Goal: Communication & Community: Answer question/provide support

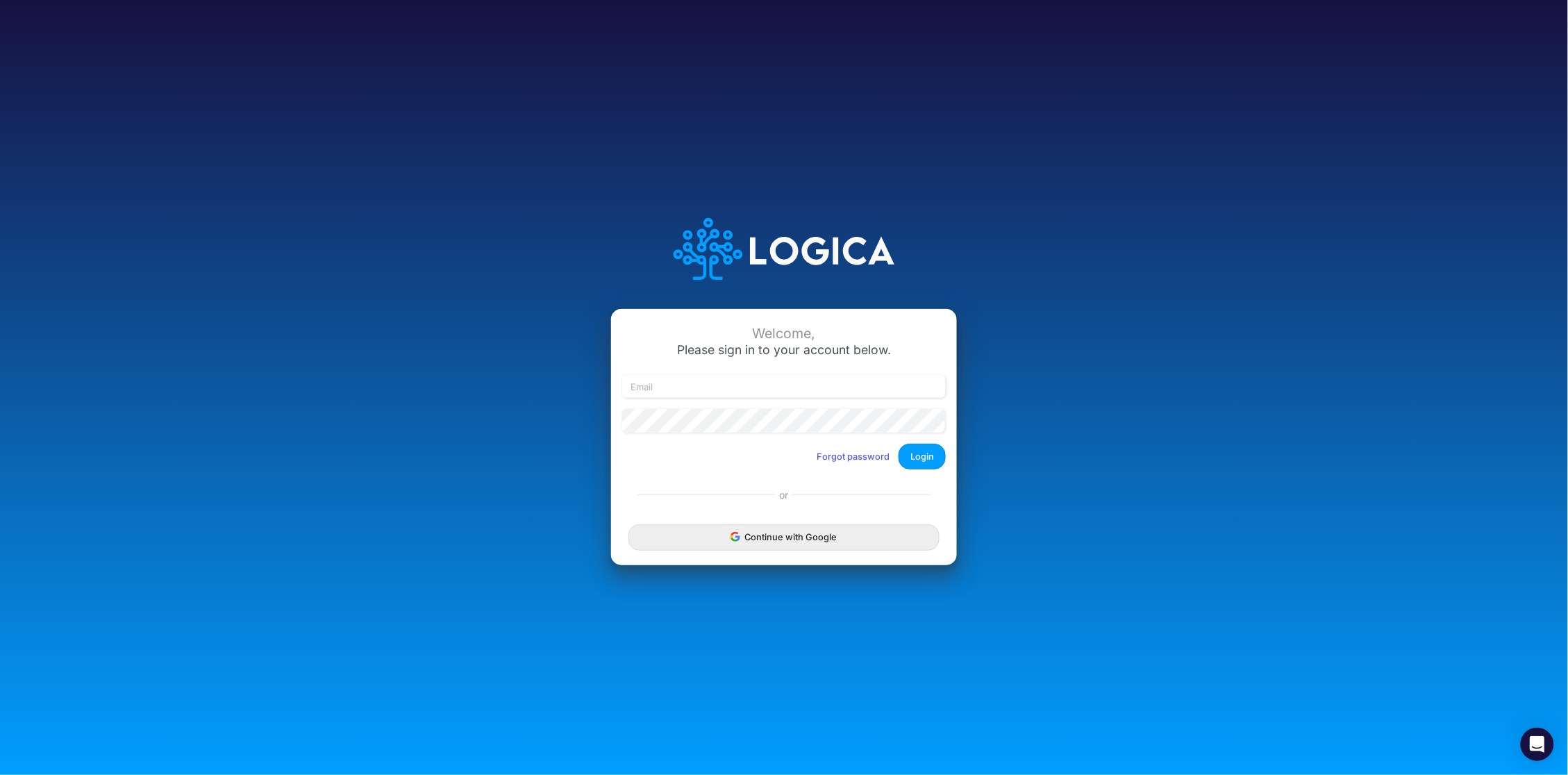
click at [716, 367] on div "Welcome, Please sign in to your account below. Forgot password Login" at bounding box center [784, 395] width 346 height 172
click at [719, 389] on input "email" at bounding box center [784, 387] width 323 height 24
type input "[PERSON_NAME][EMAIL_ADDRESS][DOMAIN_NAME]"
click at [926, 459] on button "Login" at bounding box center [922, 456] width 47 height 26
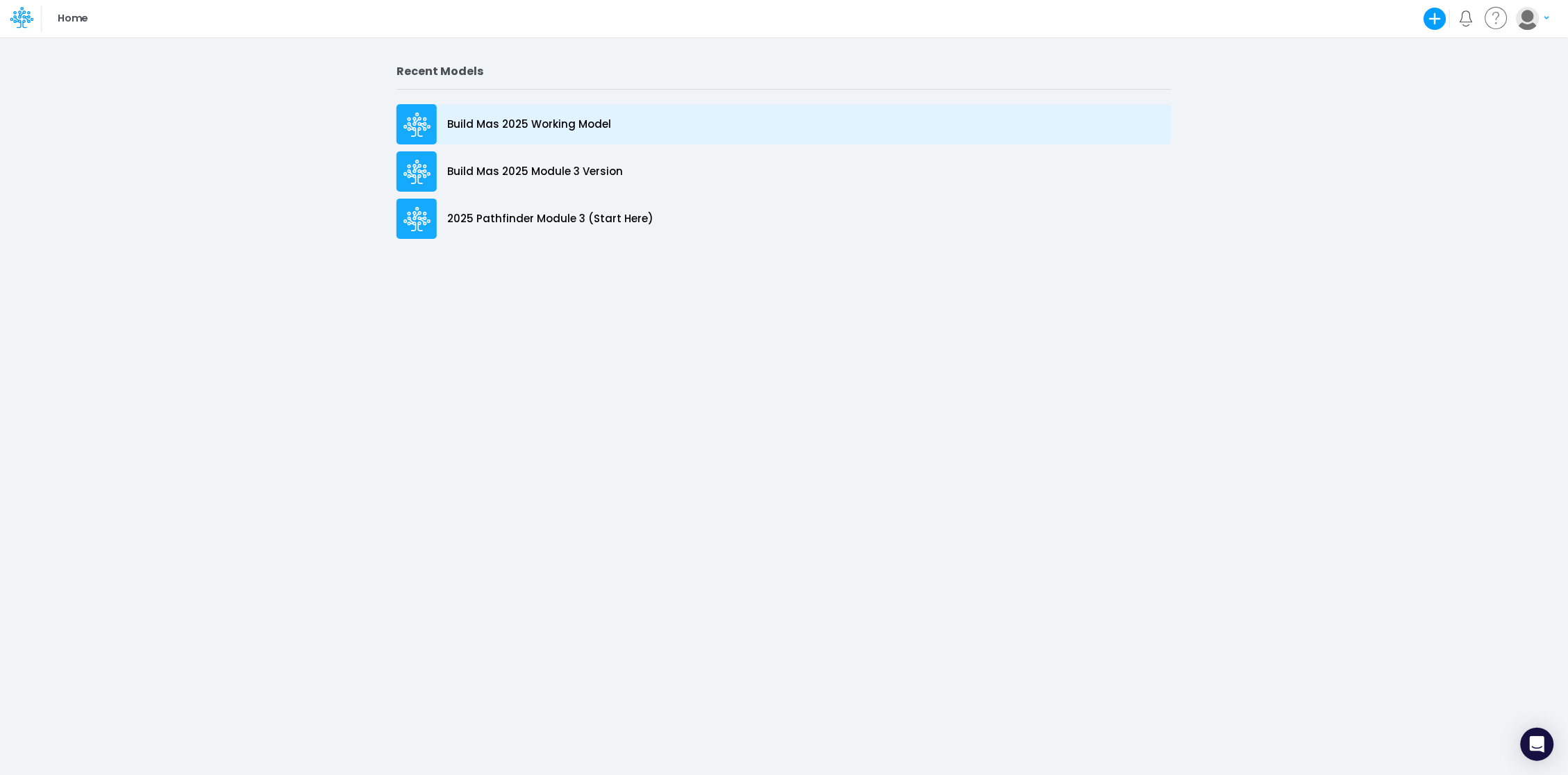
click at [437, 126] on div "Build Mas 2025 Working Model" at bounding box center [784, 124] width 775 height 40
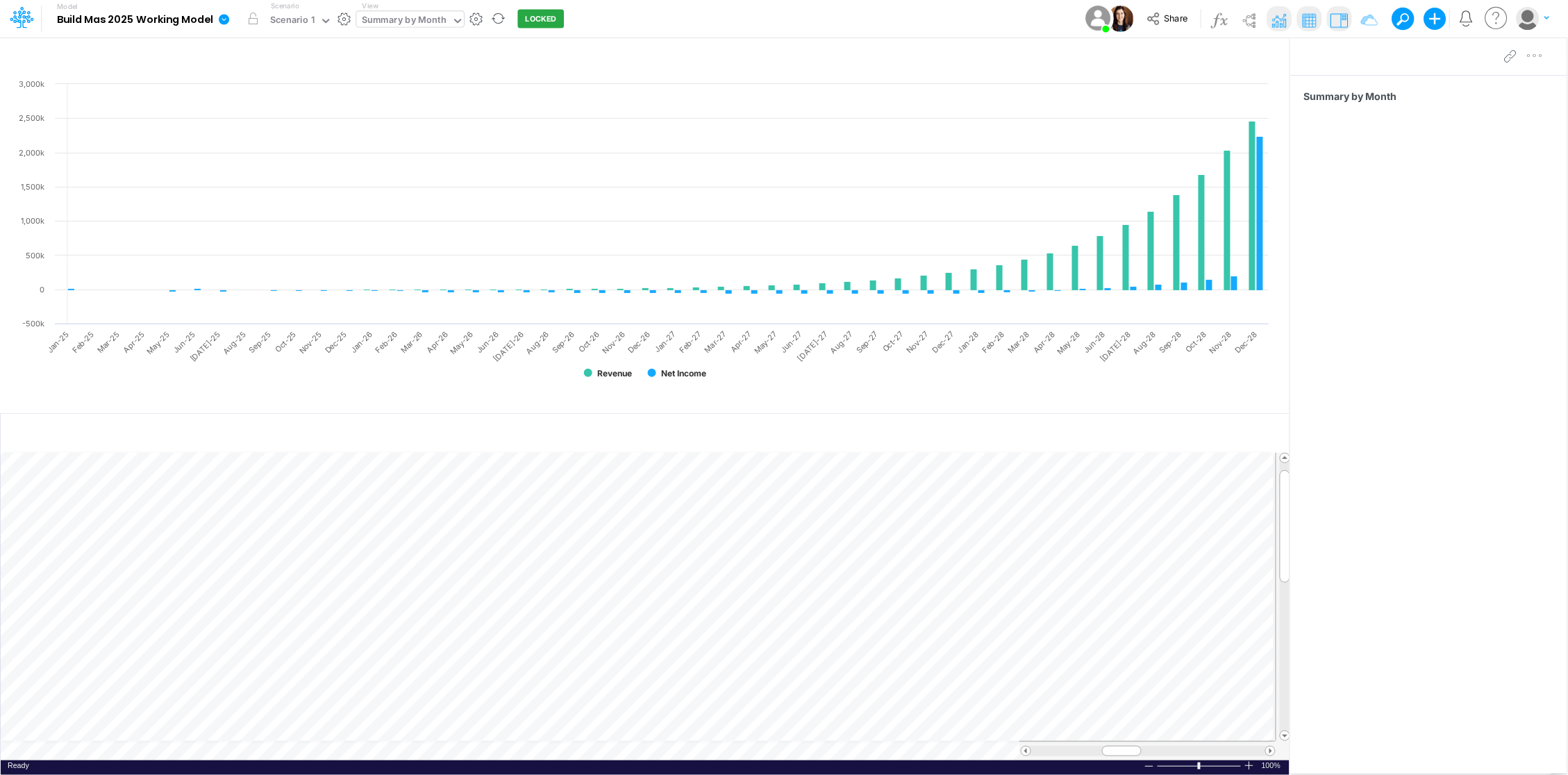
click at [457, 17] on icon at bounding box center [458, 21] width 13 height 13
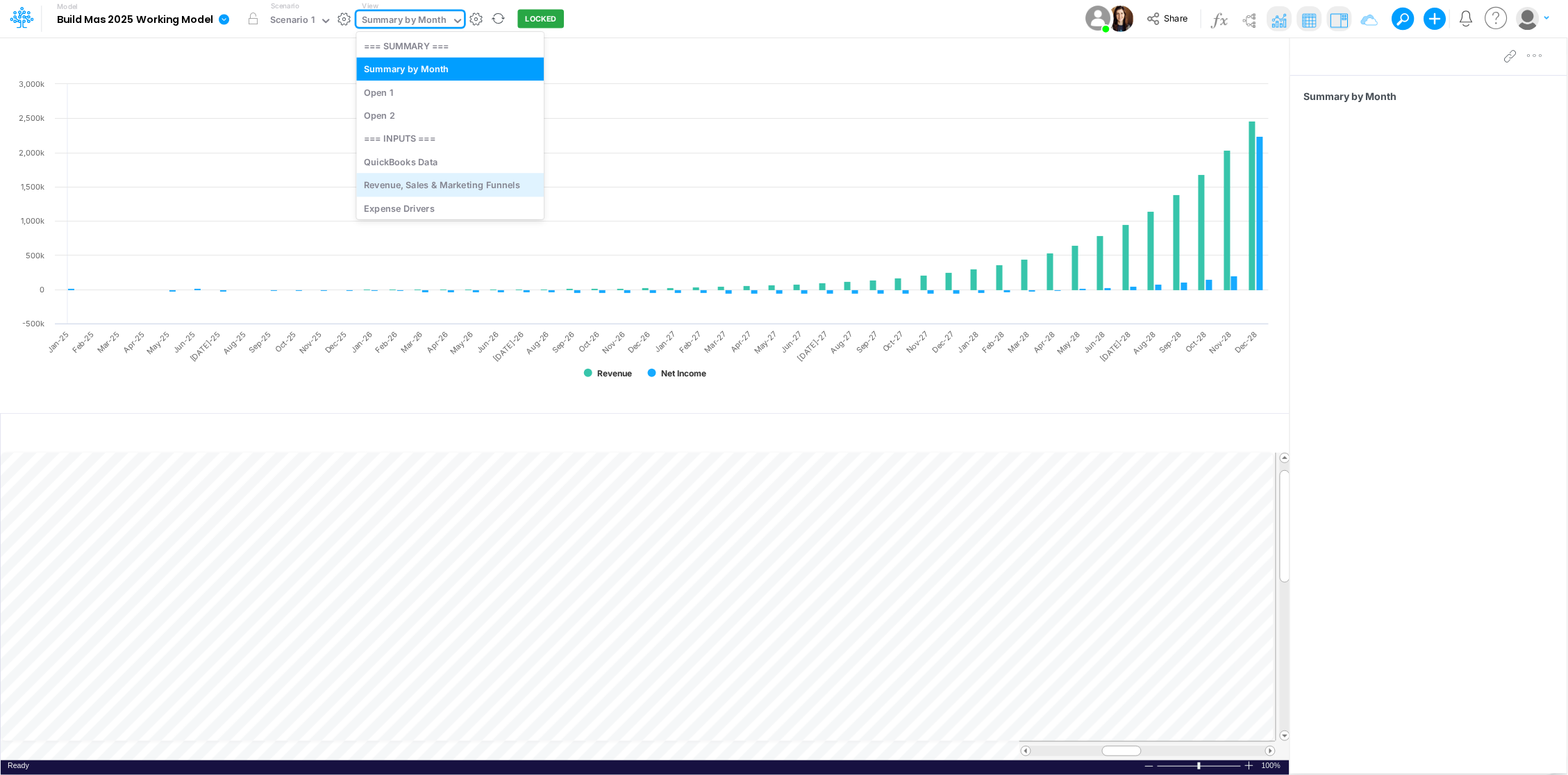
scroll to position [28, 0]
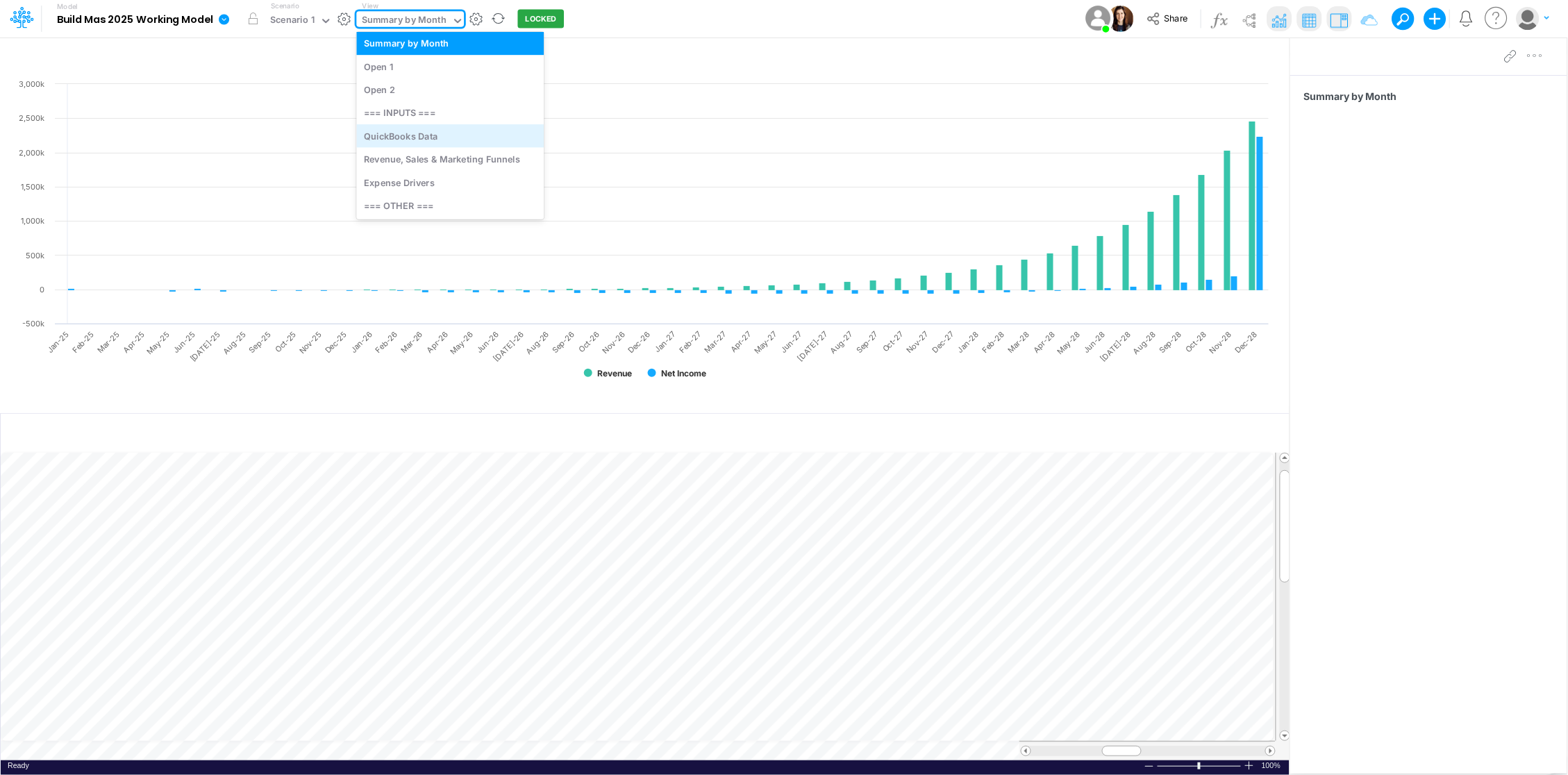
click at [461, 134] on div "QuickBooks Data" at bounding box center [450, 136] width 188 height 23
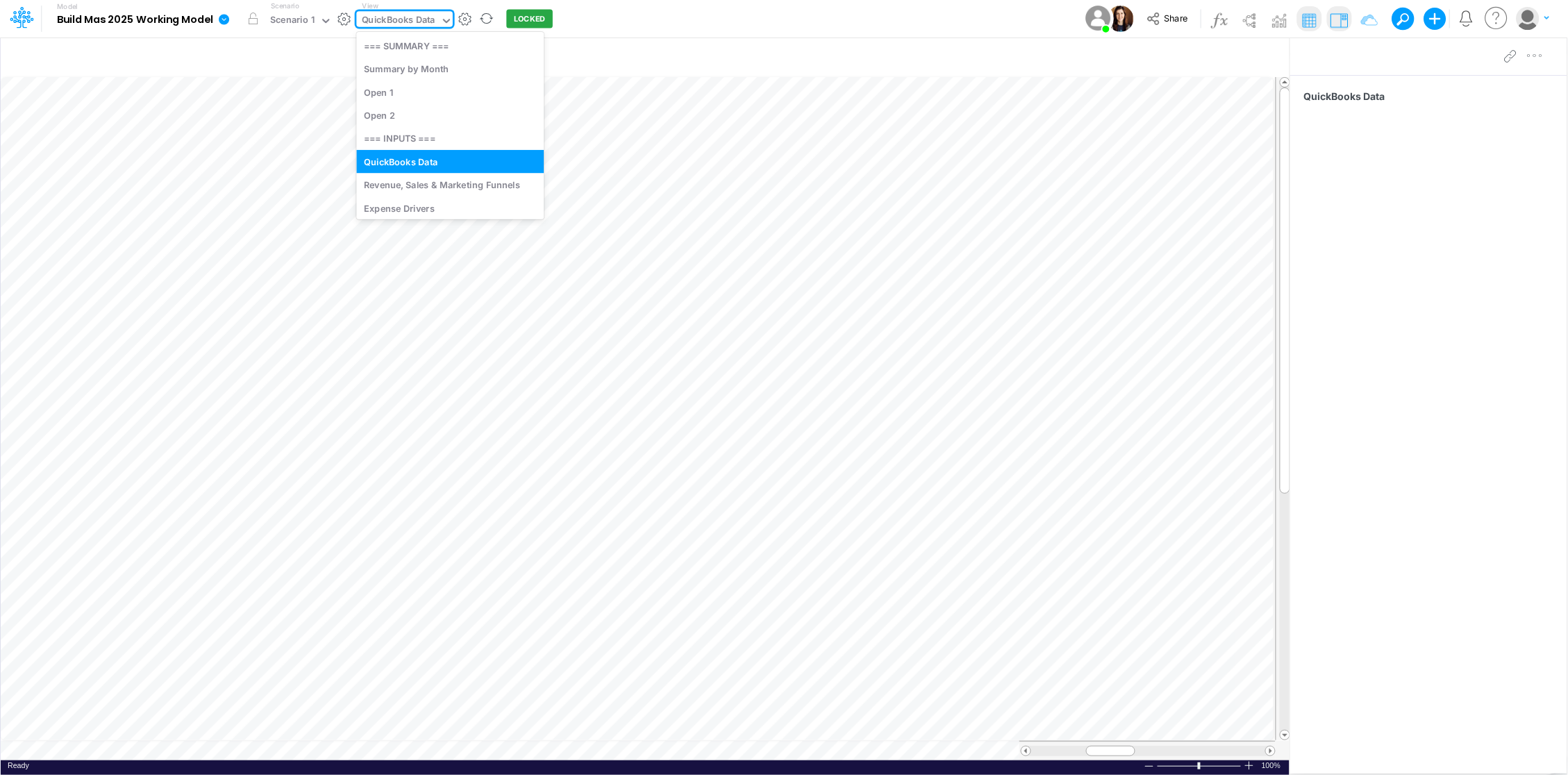
click at [450, 19] on icon at bounding box center [446, 21] width 13 height 13
click at [438, 208] on div "Expense Drivers" at bounding box center [450, 207] width 188 height 23
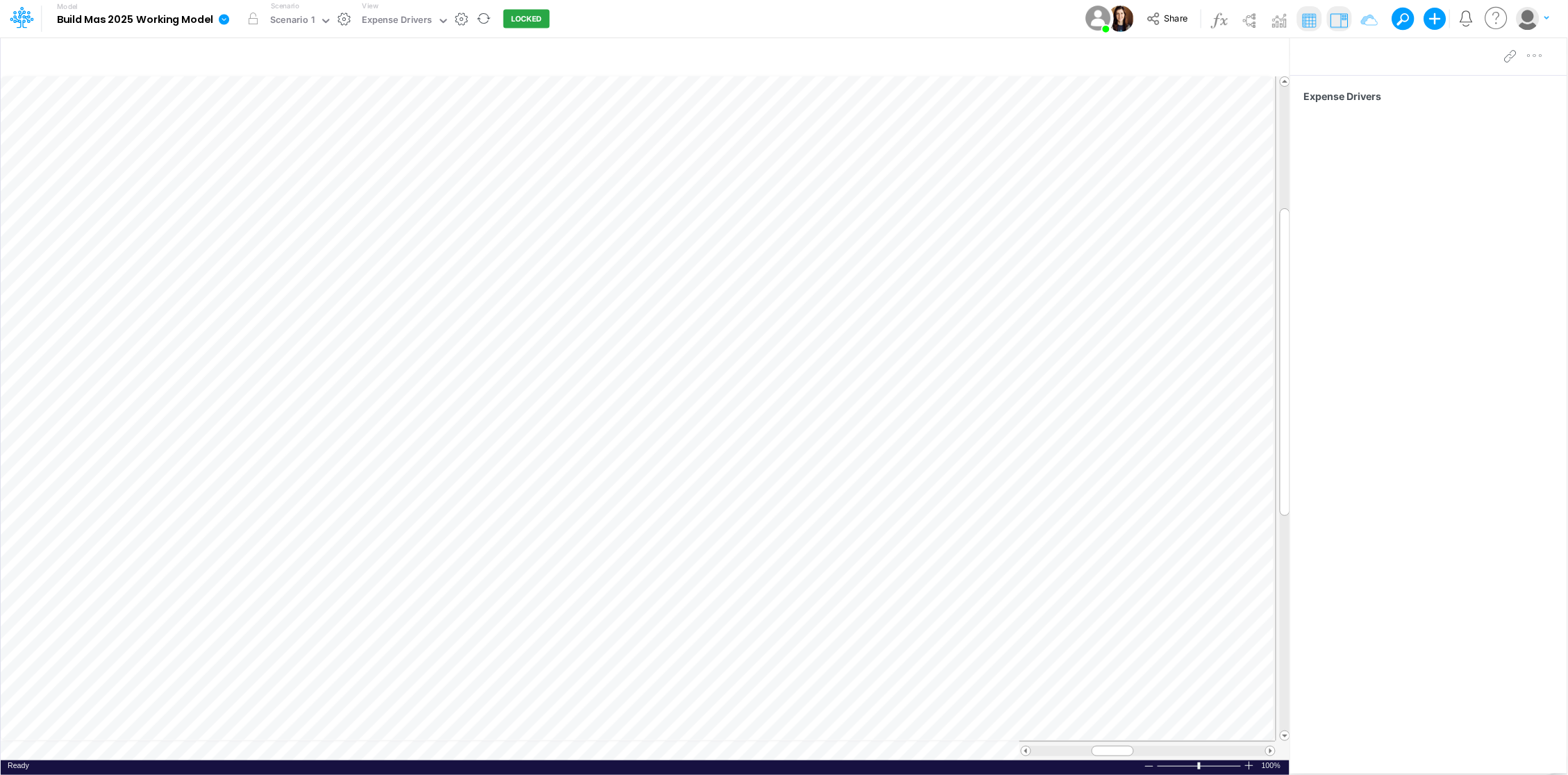
scroll to position [0, 1]
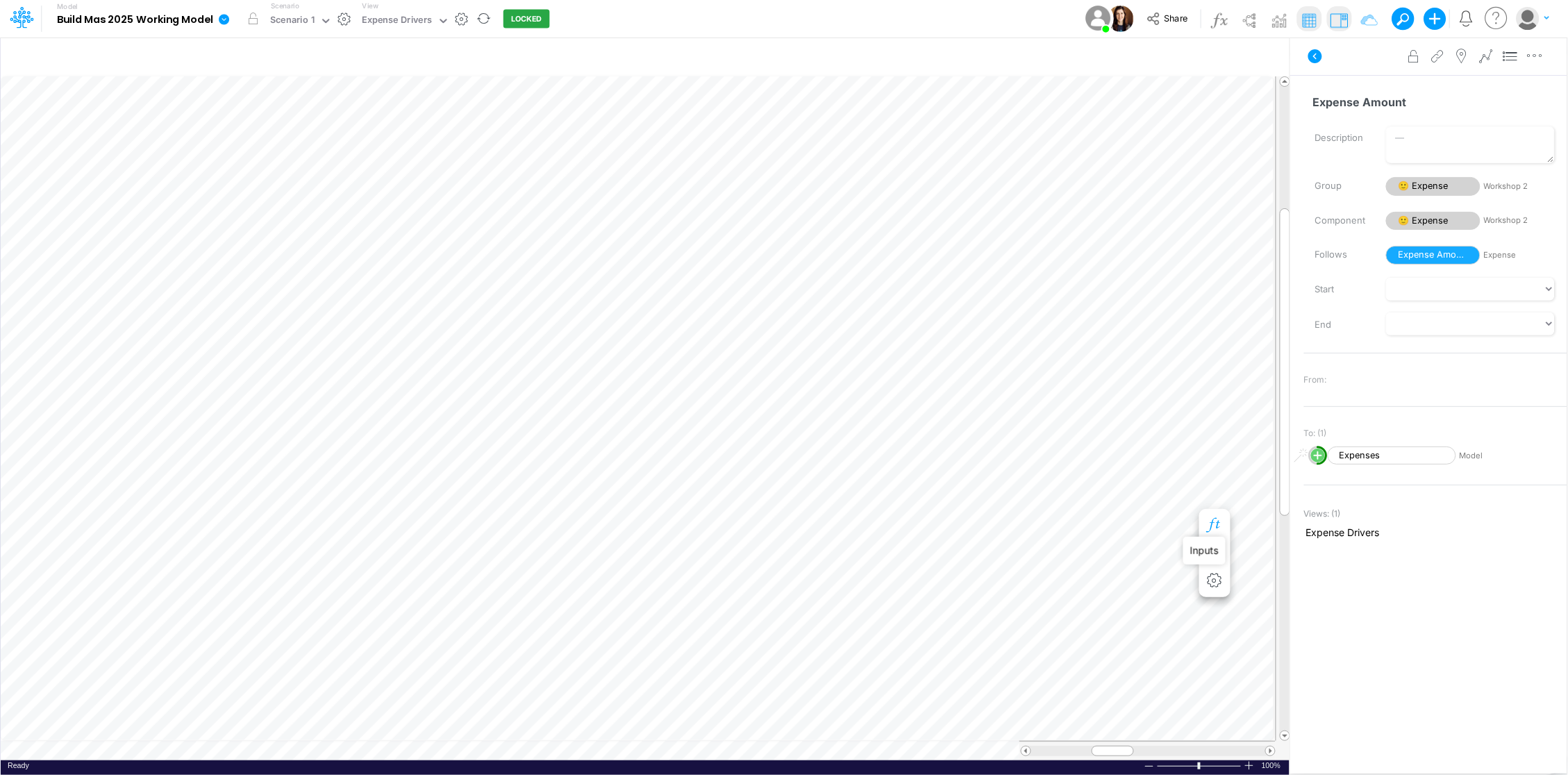
click at [1214, 518] on icon "button" at bounding box center [1214, 525] width 21 height 15
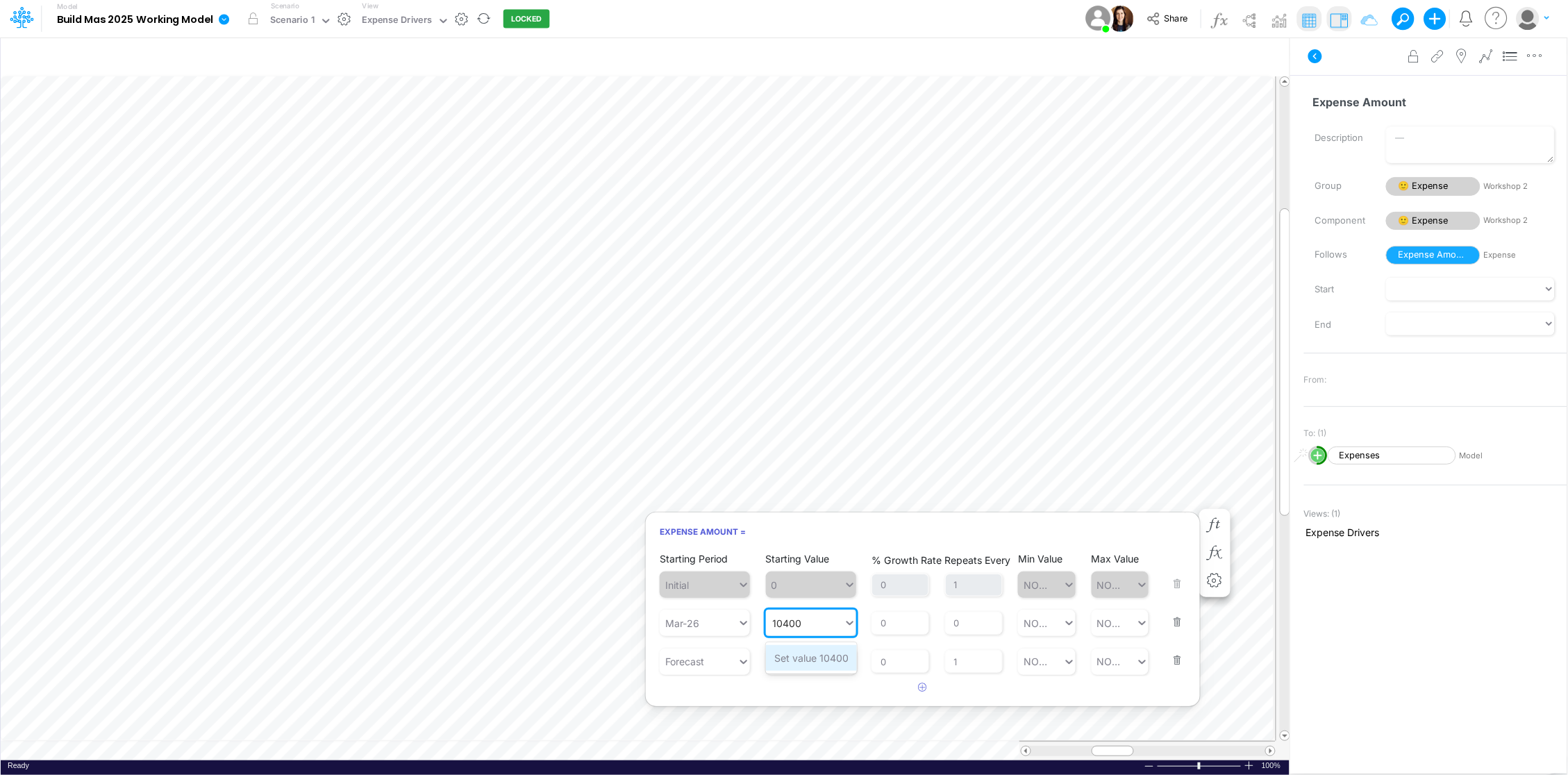
click at [801, 653] on div "Set value 10400" at bounding box center [811, 658] width 91 height 26
type input "10400"
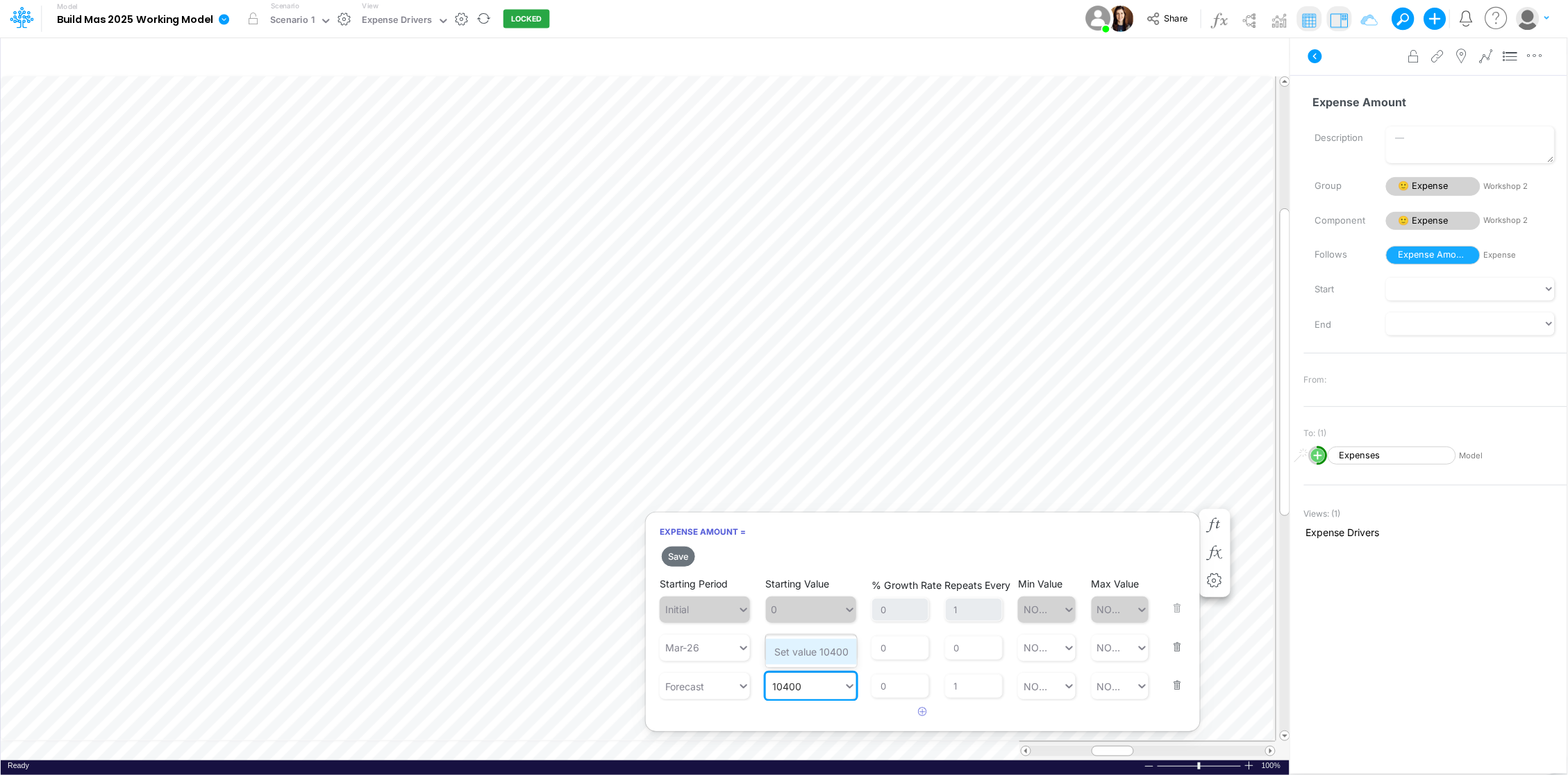
click at [796, 650] on div "Set value 10400" at bounding box center [811, 651] width 91 height 26
type input "10400"
click at [676, 555] on button "Save" at bounding box center [678, 556] width 33 height 20
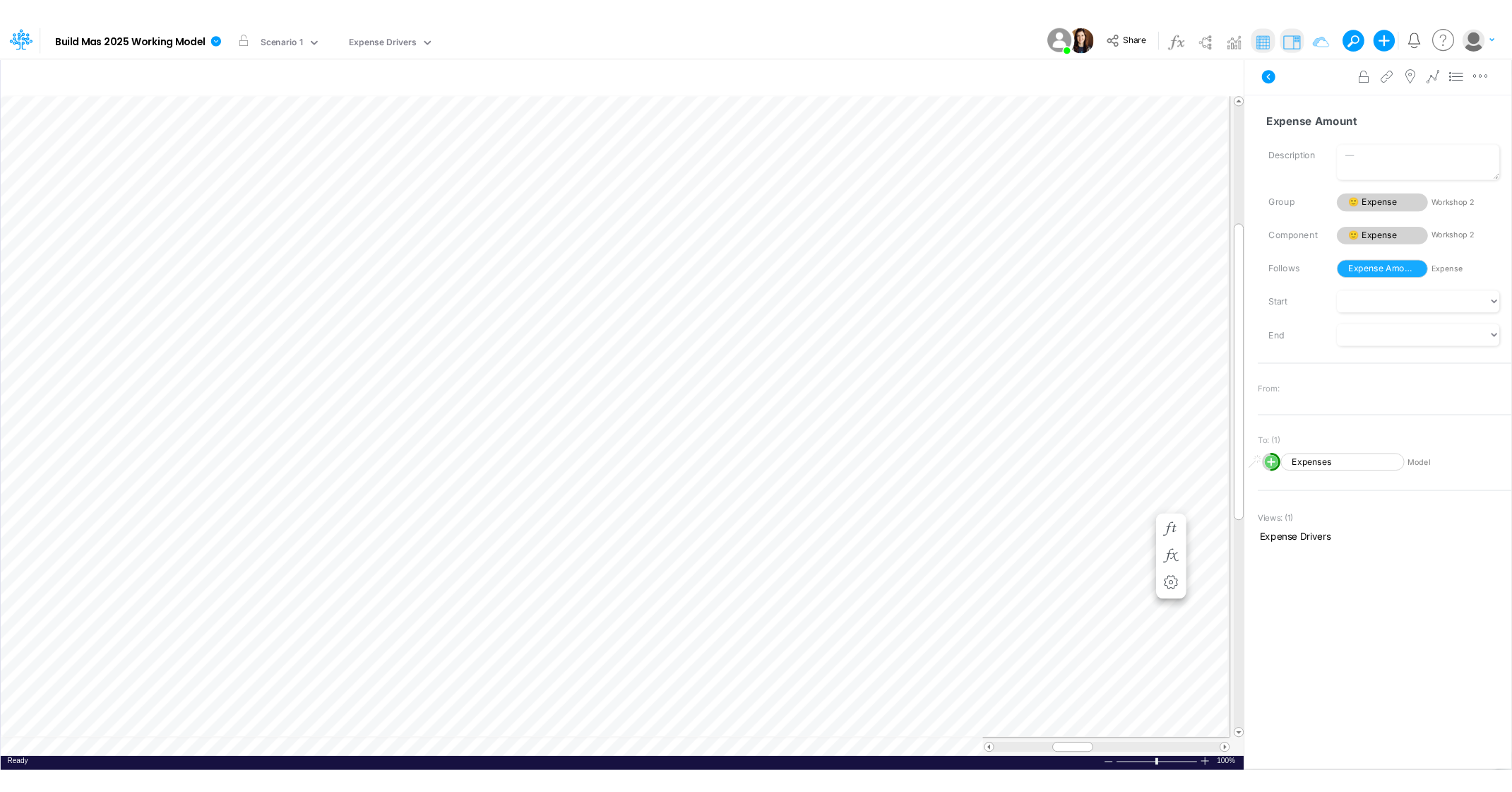
scroll to position [0, 1]
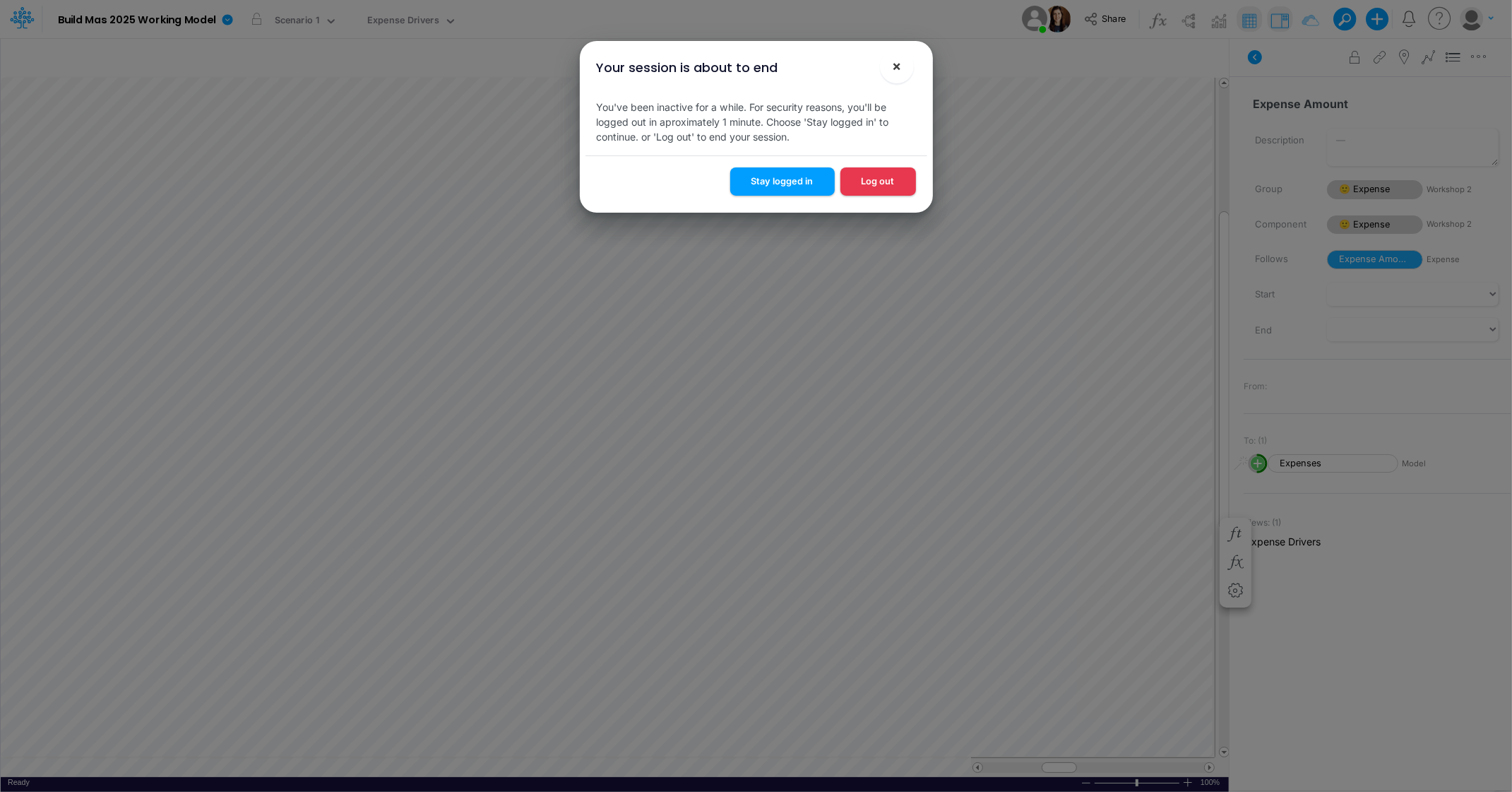
click at [900, 67] on span "×" at bounding box center [896, 66] width 9 height 17
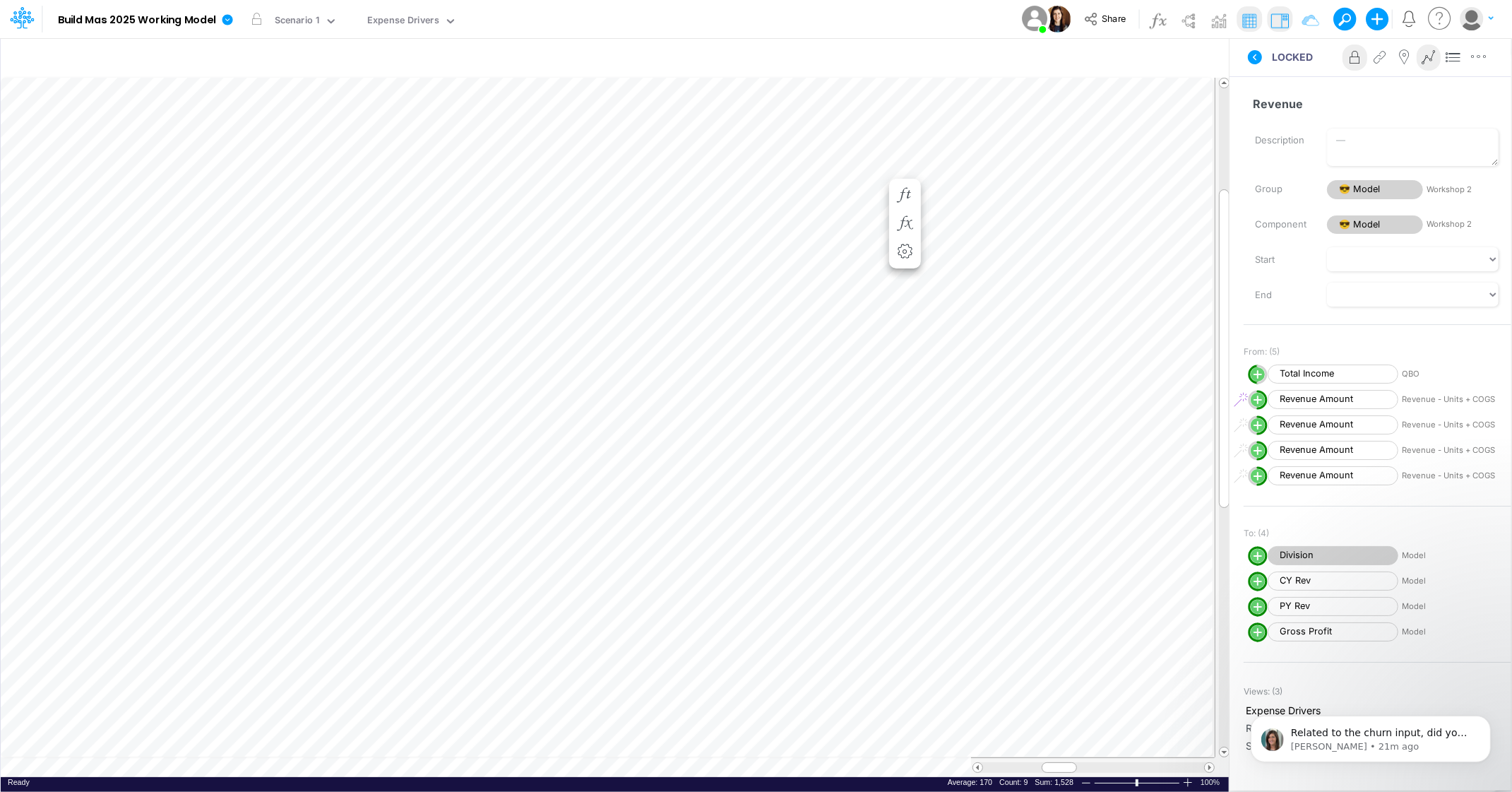
click at [1443, 17] on icon at bounding box center [1440, 19] width 28 height 28
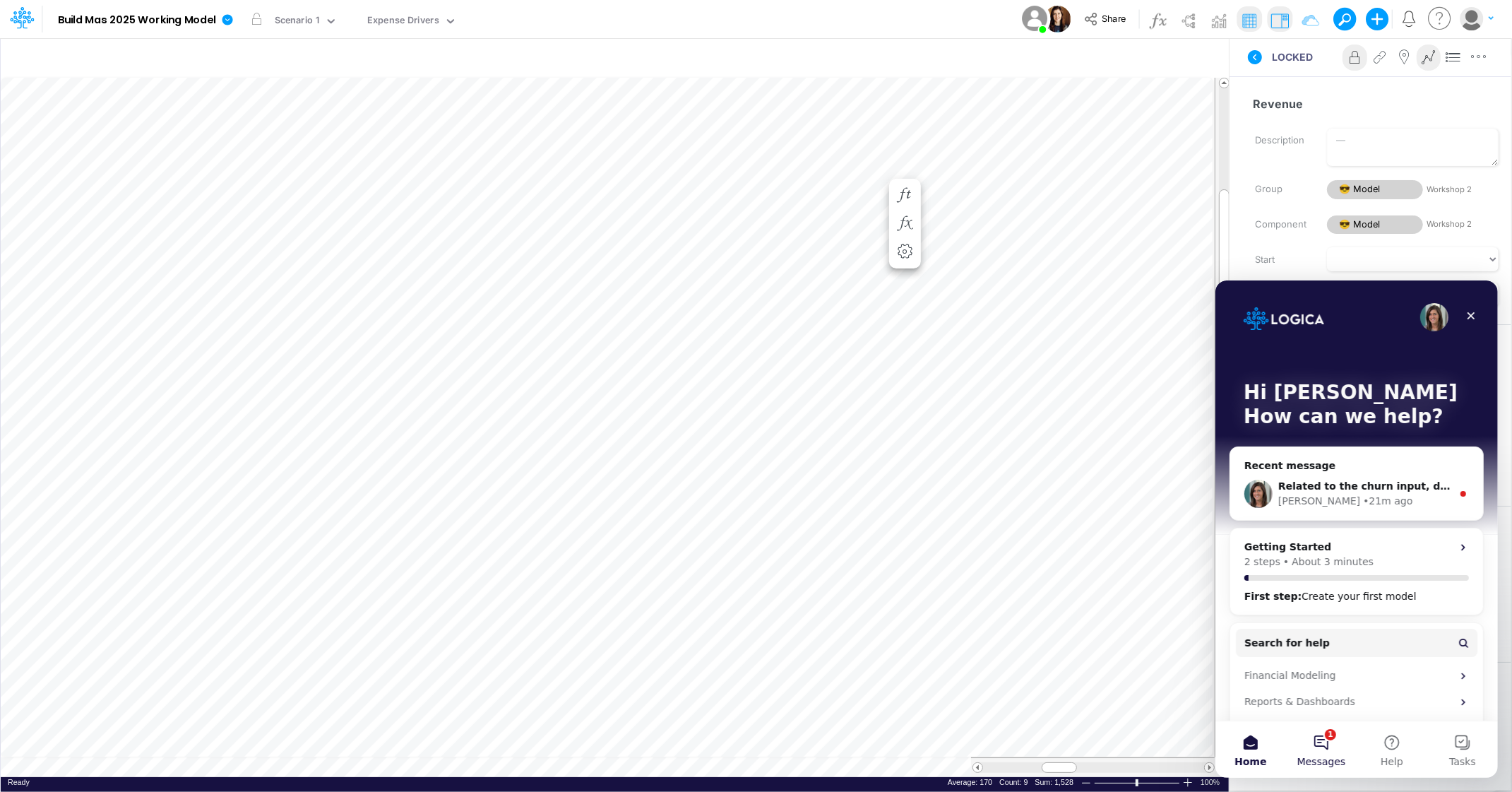
click at [1325, 738] on button "1 Messages" at bounding box center [1320, 748] width 71 height 57
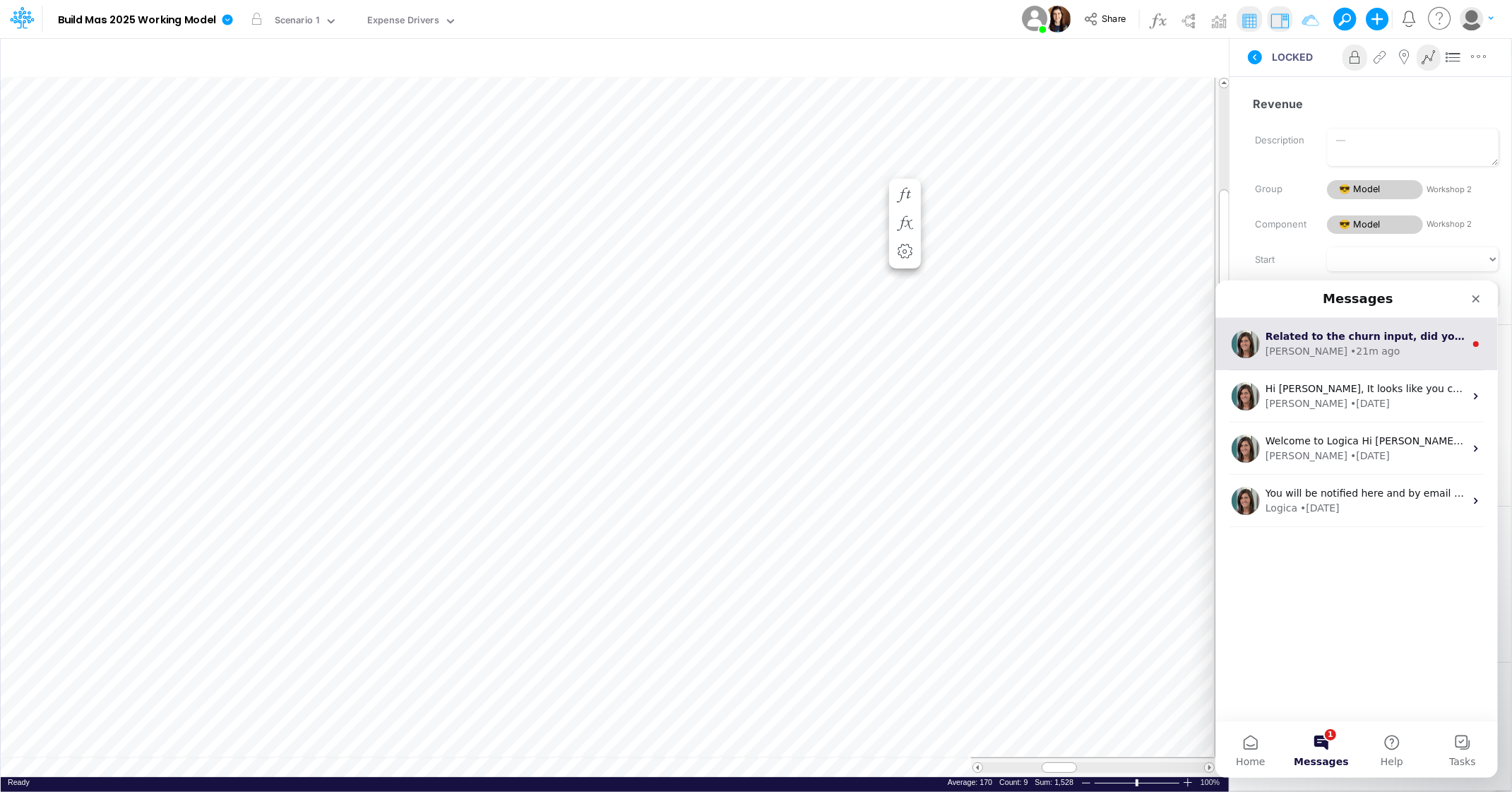
click at [1385, 346] on div "[PERSON_NAME] • 21m ago" at bounding box center [1364, 351] width 199 height 15
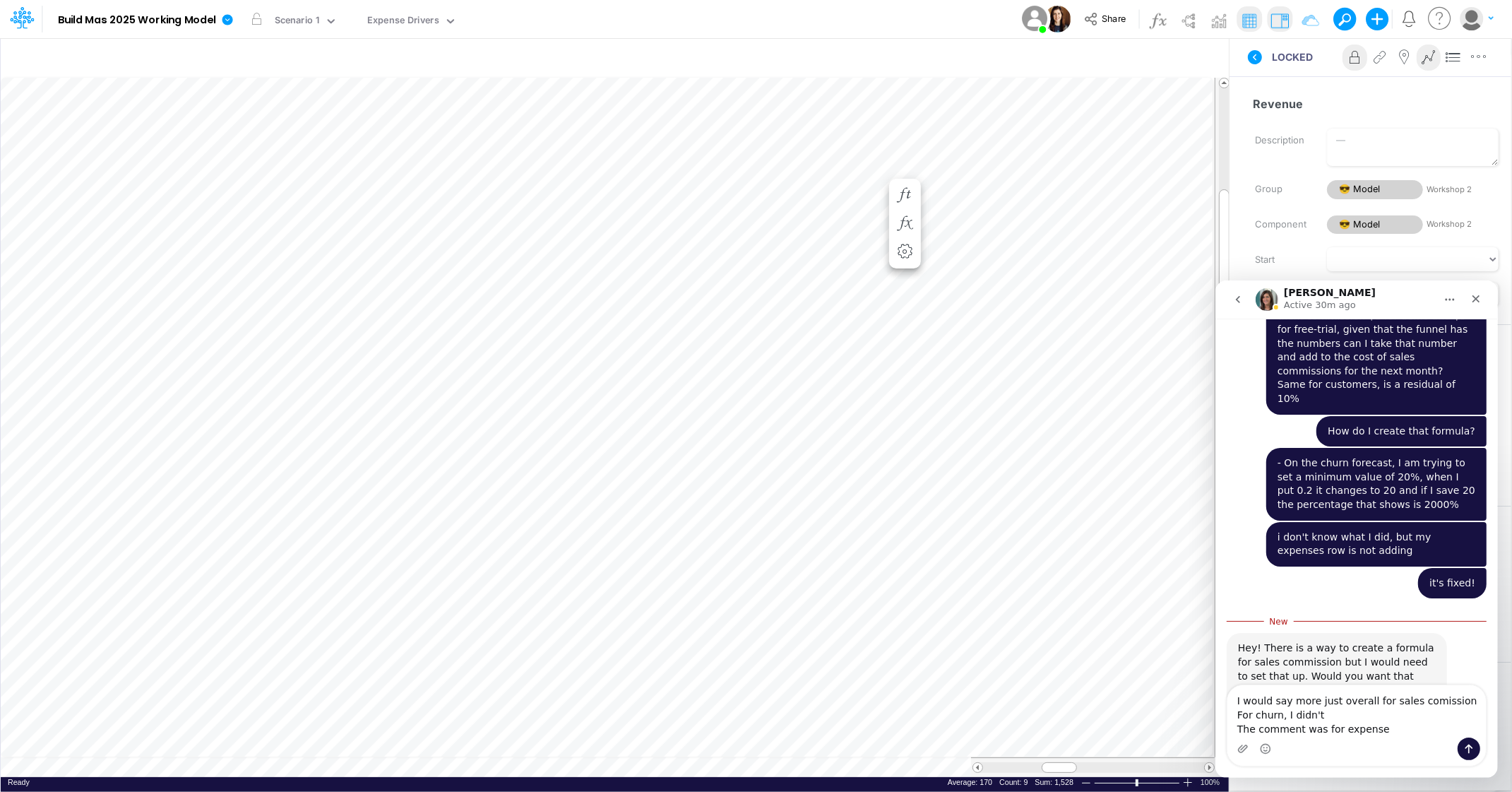
scroll to position [1924, 0]
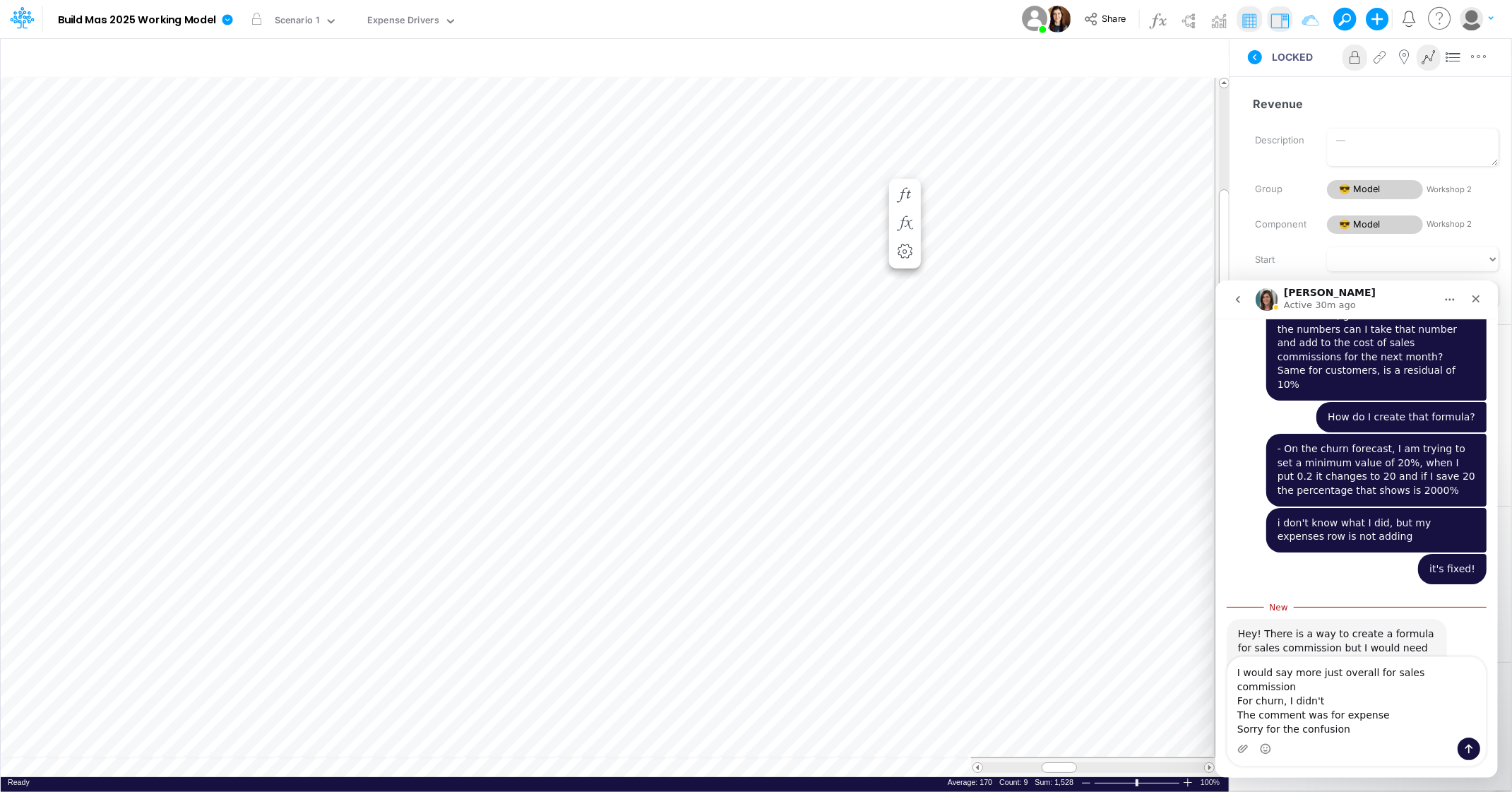
type textarea "I would say more just overall for sales commission For churn, I didn't The comm…"
click at [1467, 744] on icon "Send a message…" at bounding box center [1468, 748] width 8 height 9
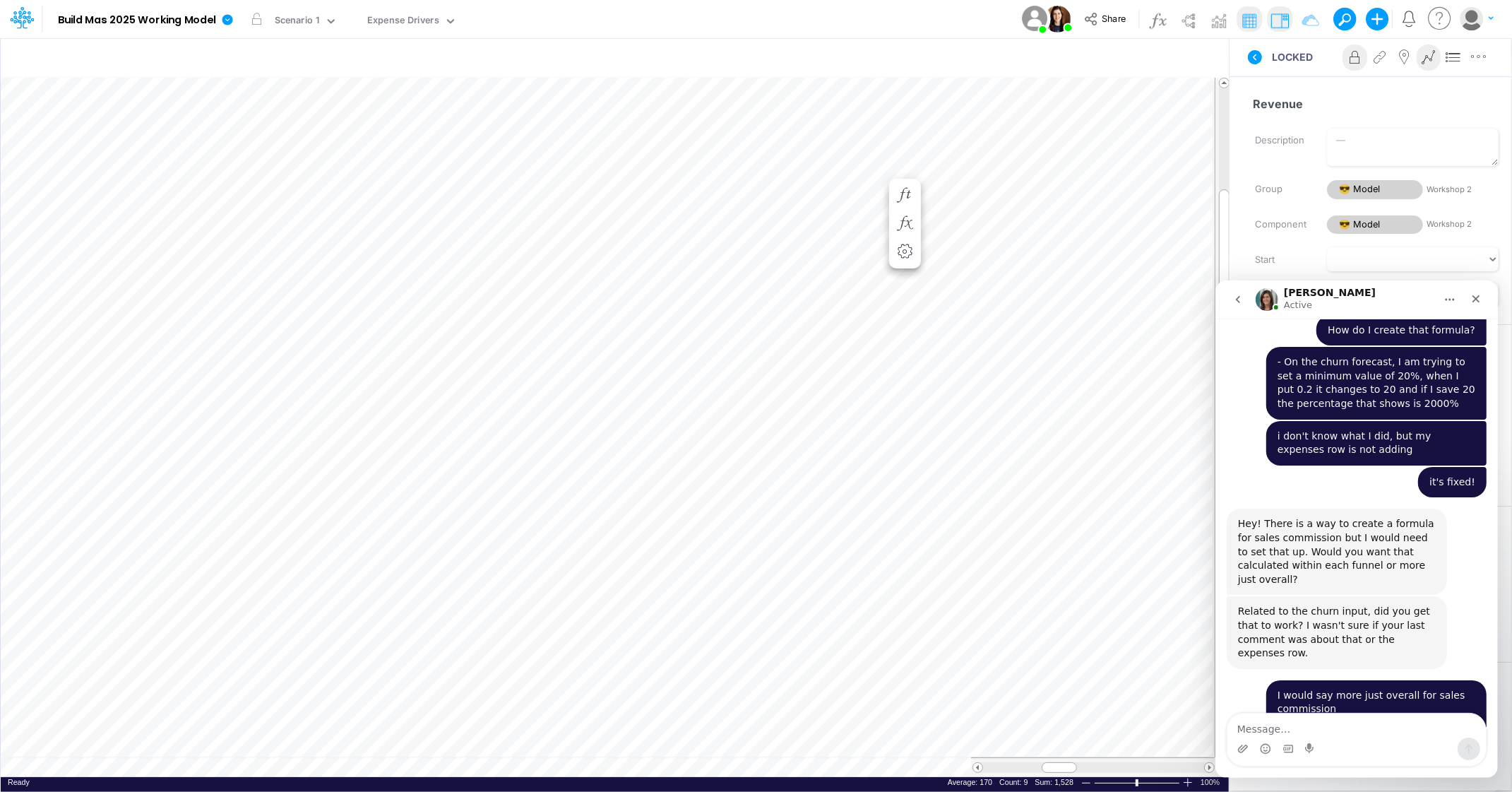
scroll to position [2107, 0]
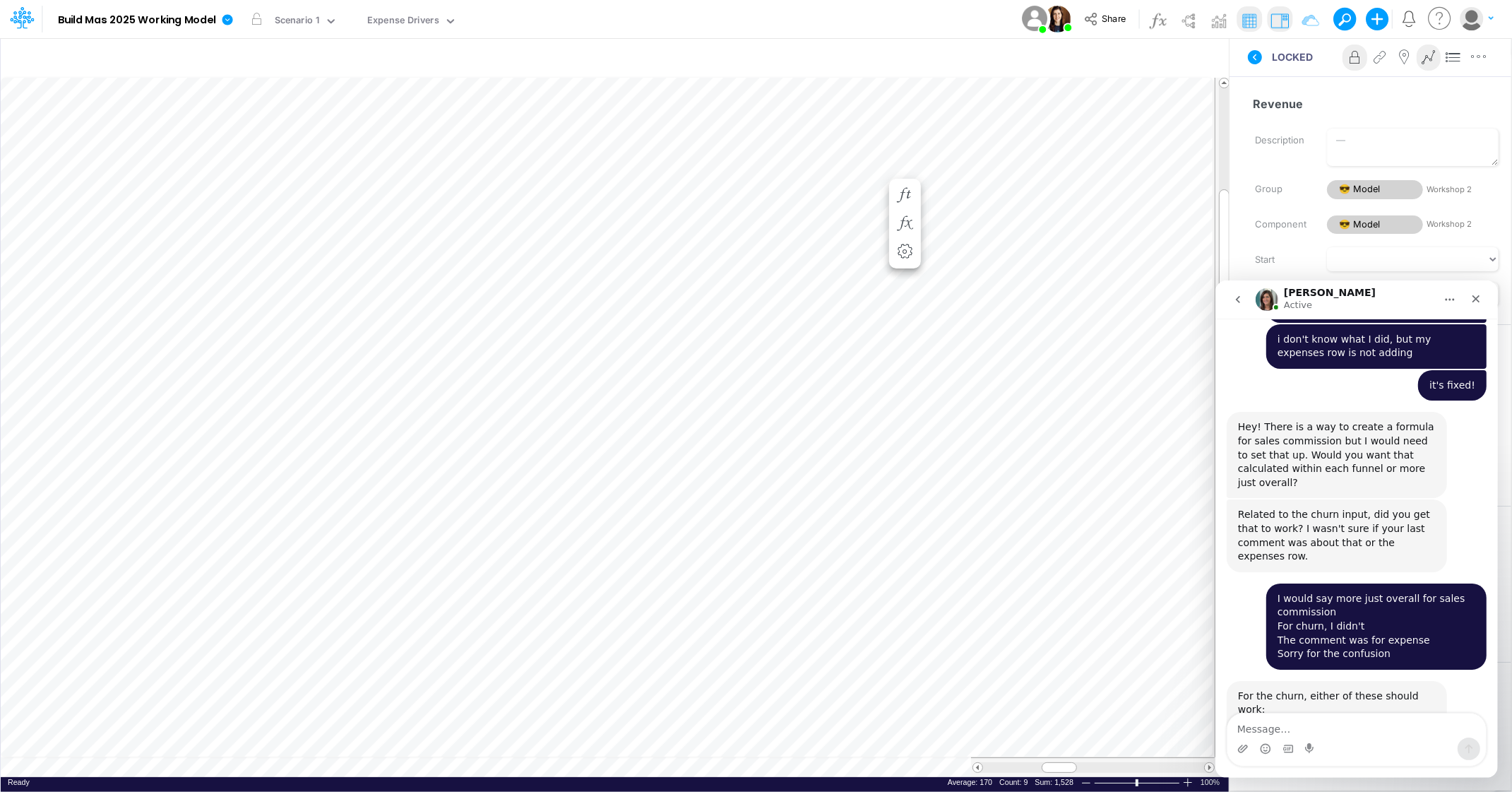
click at [1325, 716] on img "Carissa says…" at bounding box center [1332, 771] width 190 height 109
click at [1326, 612] on body at bounding box center [756, 396] width 1501 height 781
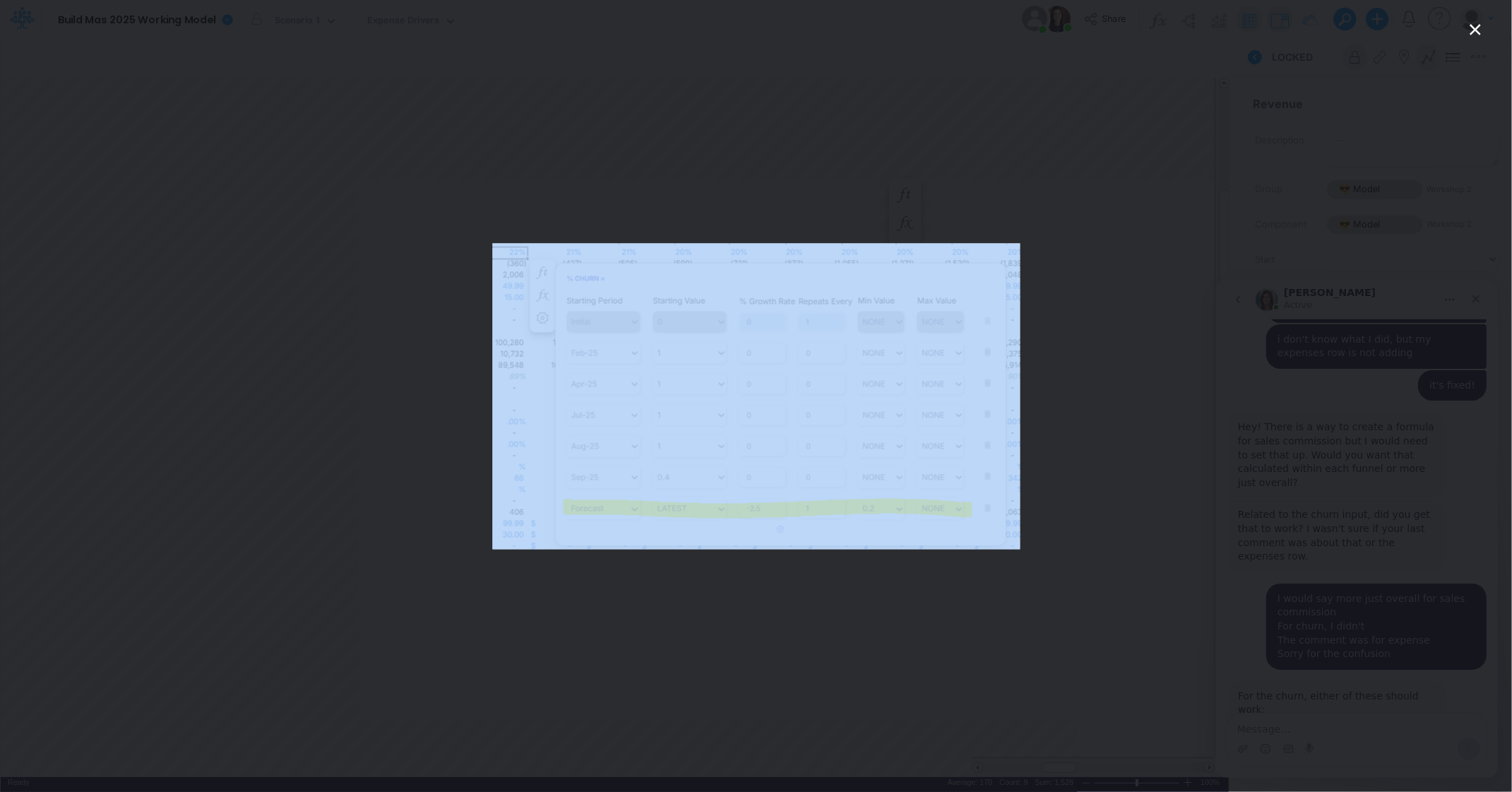
click at [1326, 612] on div "Intercom messenger" at bounding box center [756, 396] width 1512 height 792
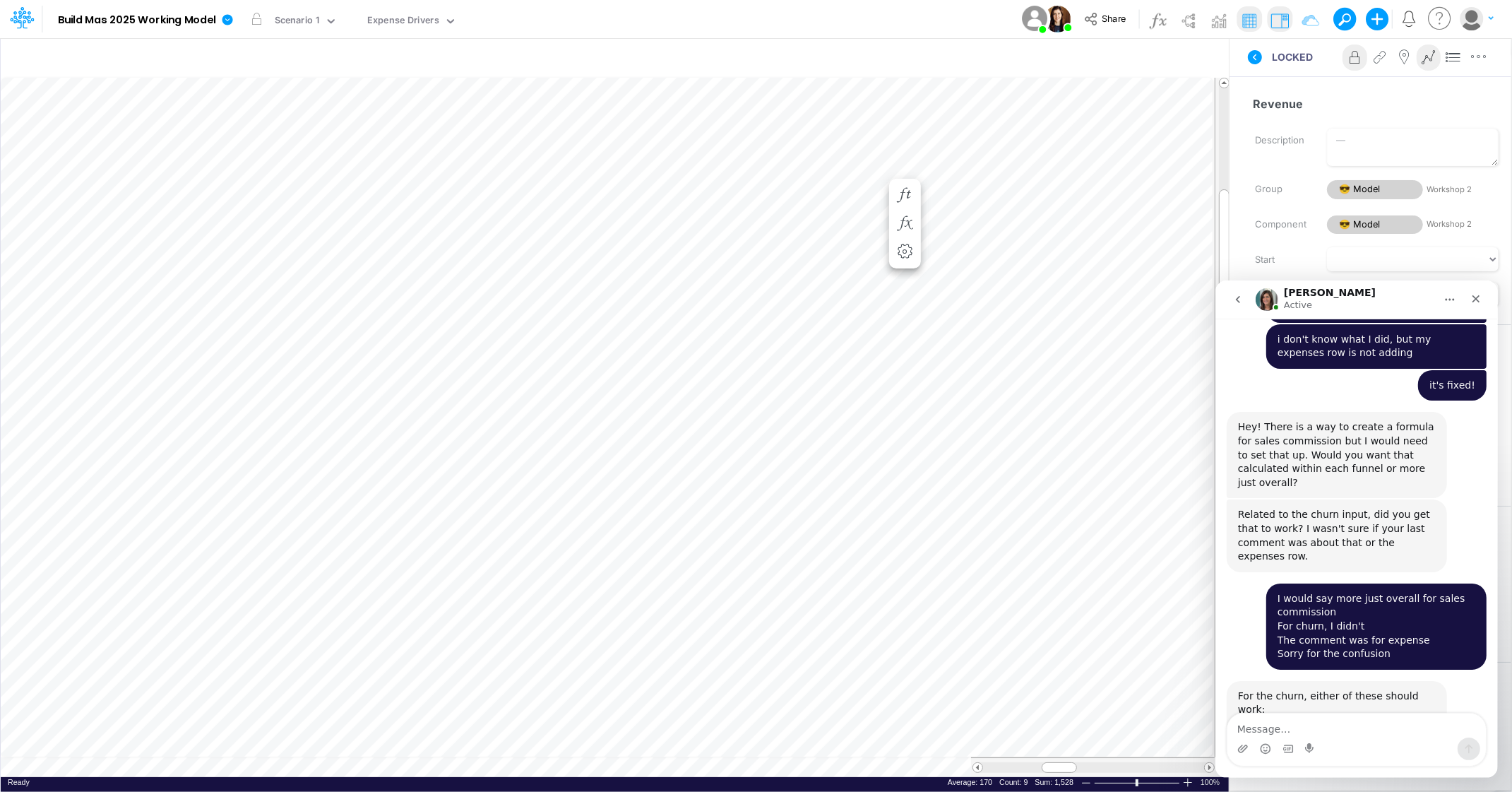
click at [1354, 716] on img "Carissa says…" at bounding box center [1332, 771] width 190 height 109
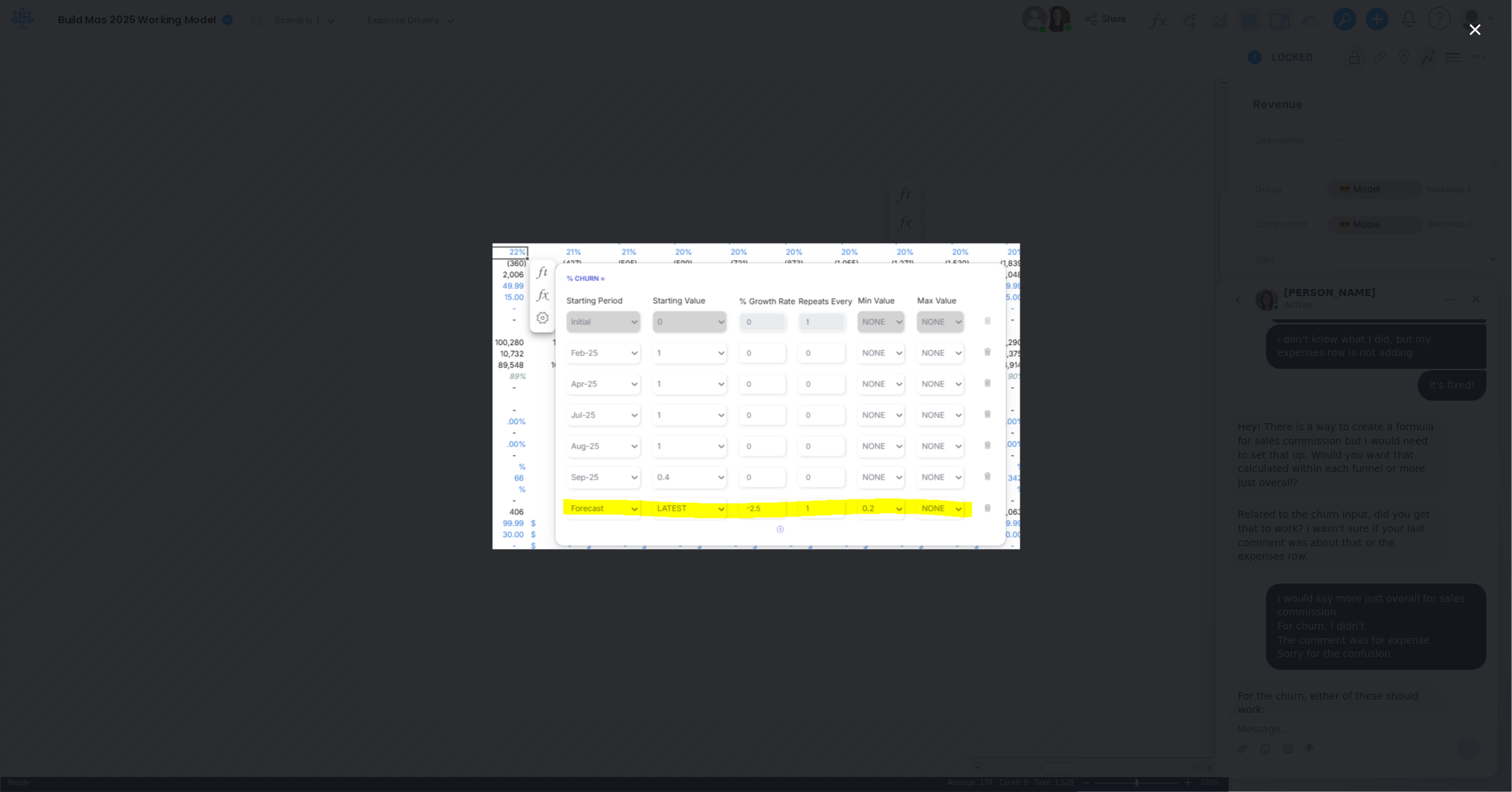
click at [302, 220] on div "Intercom messenger" at bounding box center [756, 396] width 1512 height 792
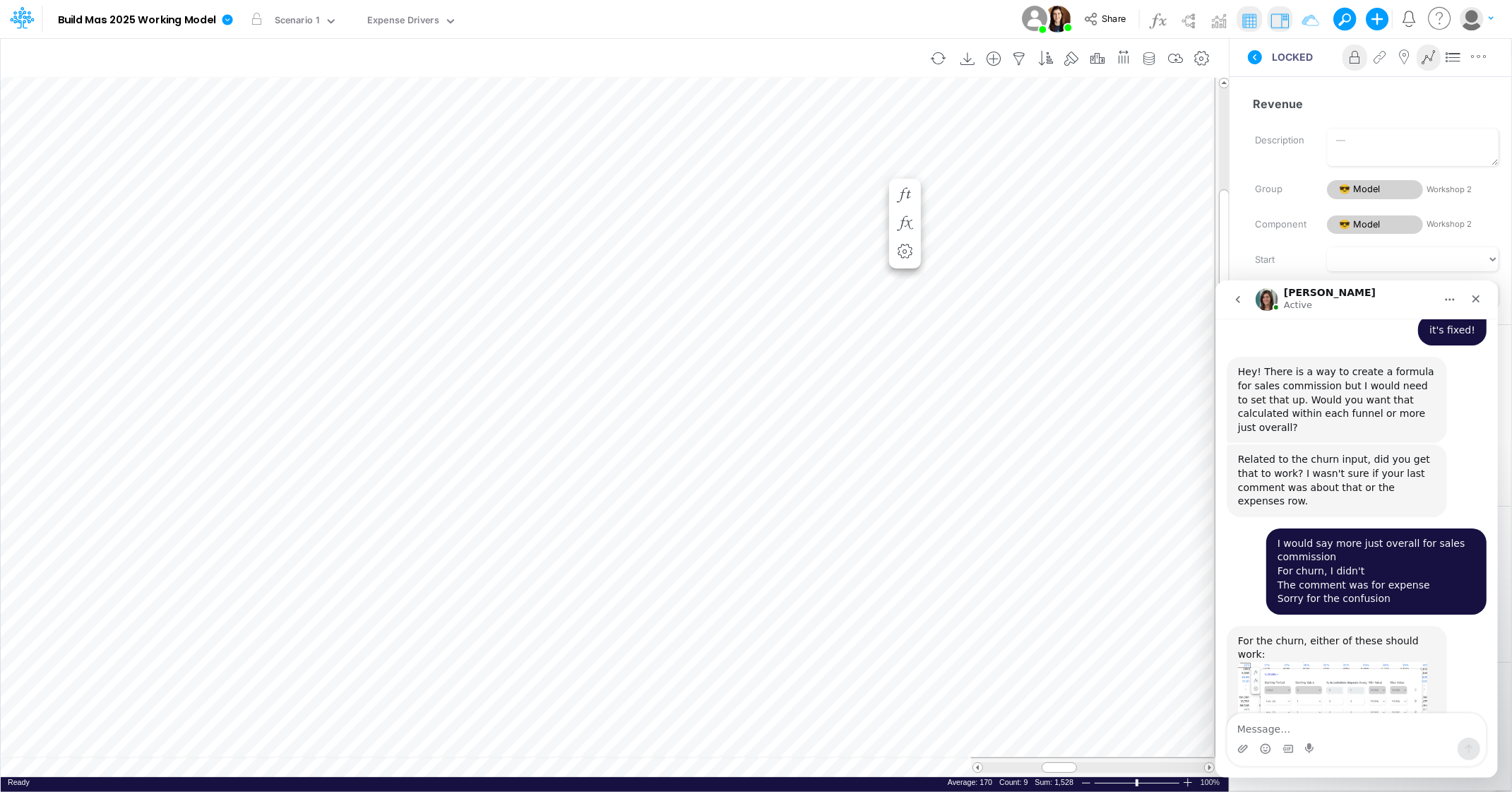
scroll to position [2196, 0]
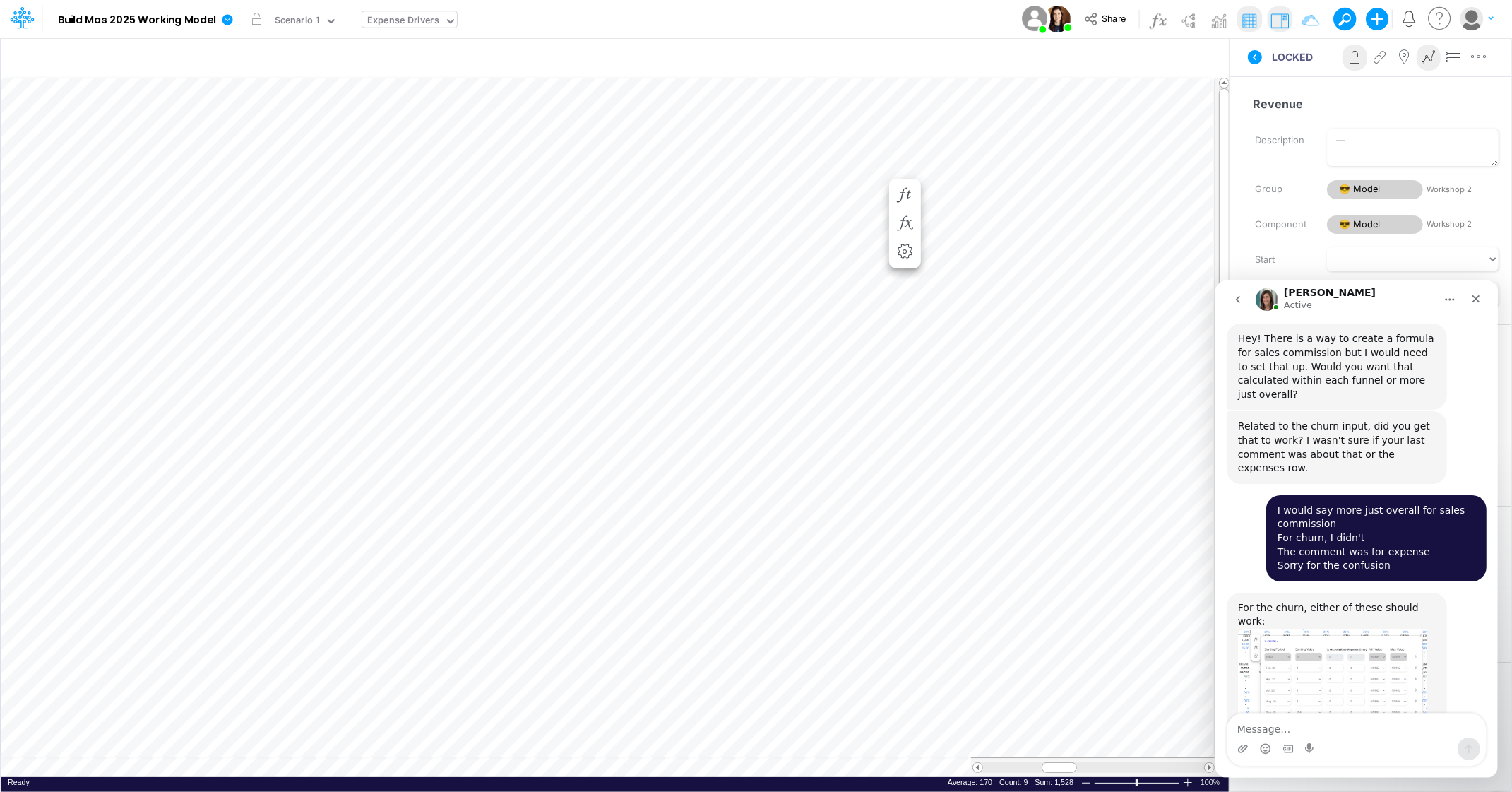
click at [447, 20] on icon at bounding box center [451, 21] width 7 height 4
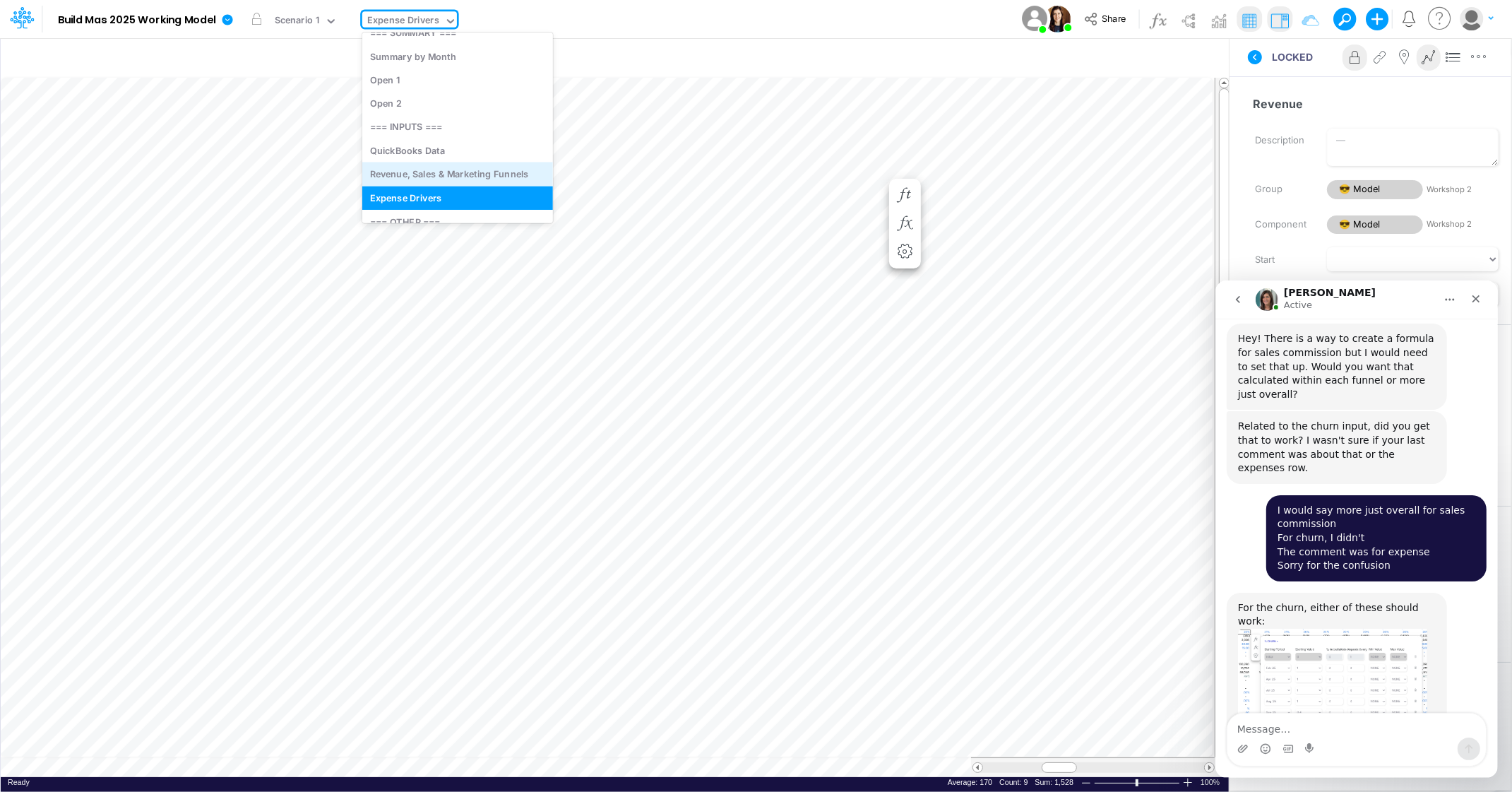
scroll to position [16, 0]
click at [447, 174] on div "Revenue, Sales & Marketing Funnels" at bounding box center [458, 173] width 191 height 24
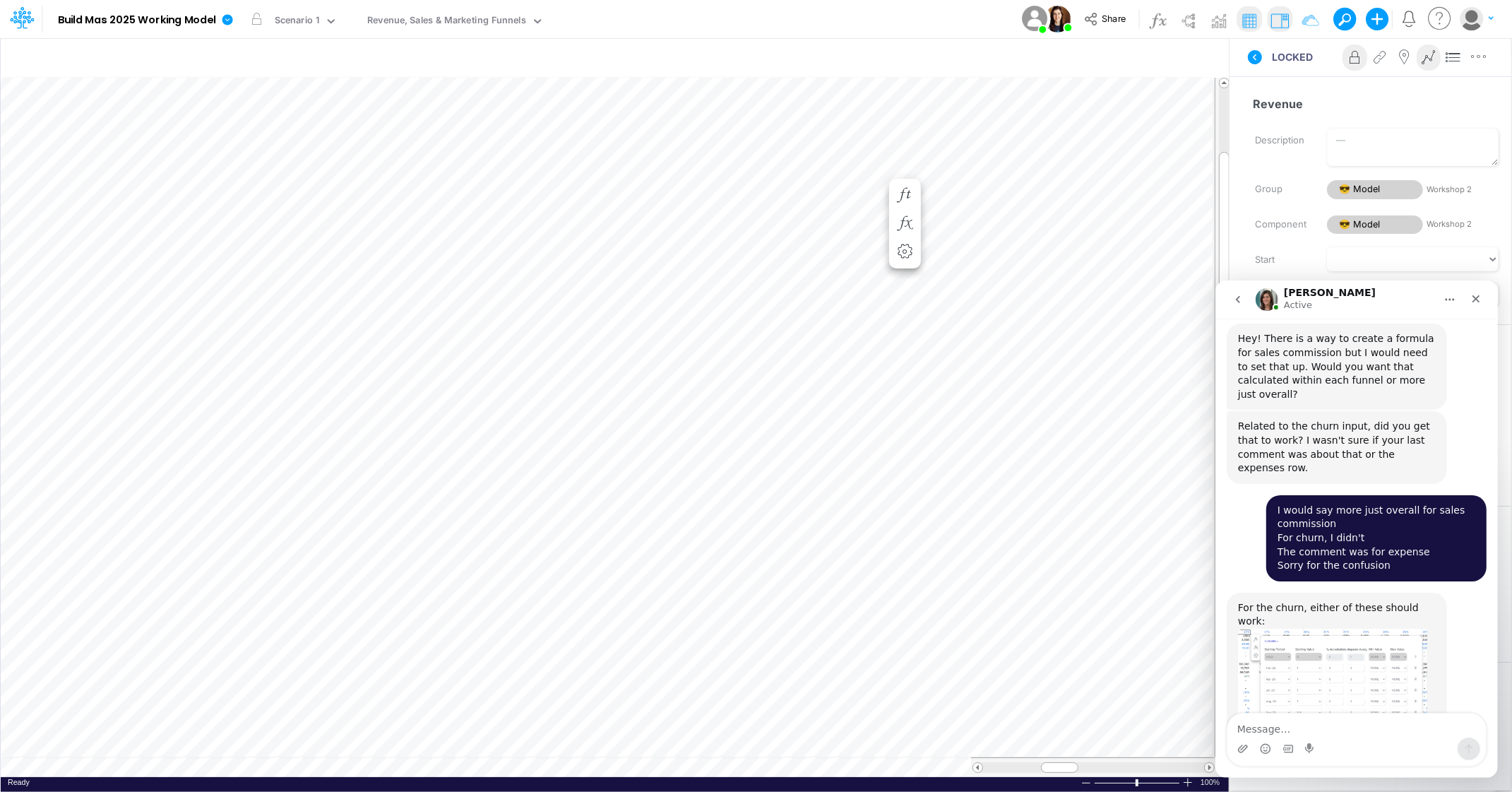
scroll to position [0, 1]
click at [919, 362] on icon "button" at bounding box center [921, 365] width 21 height 15
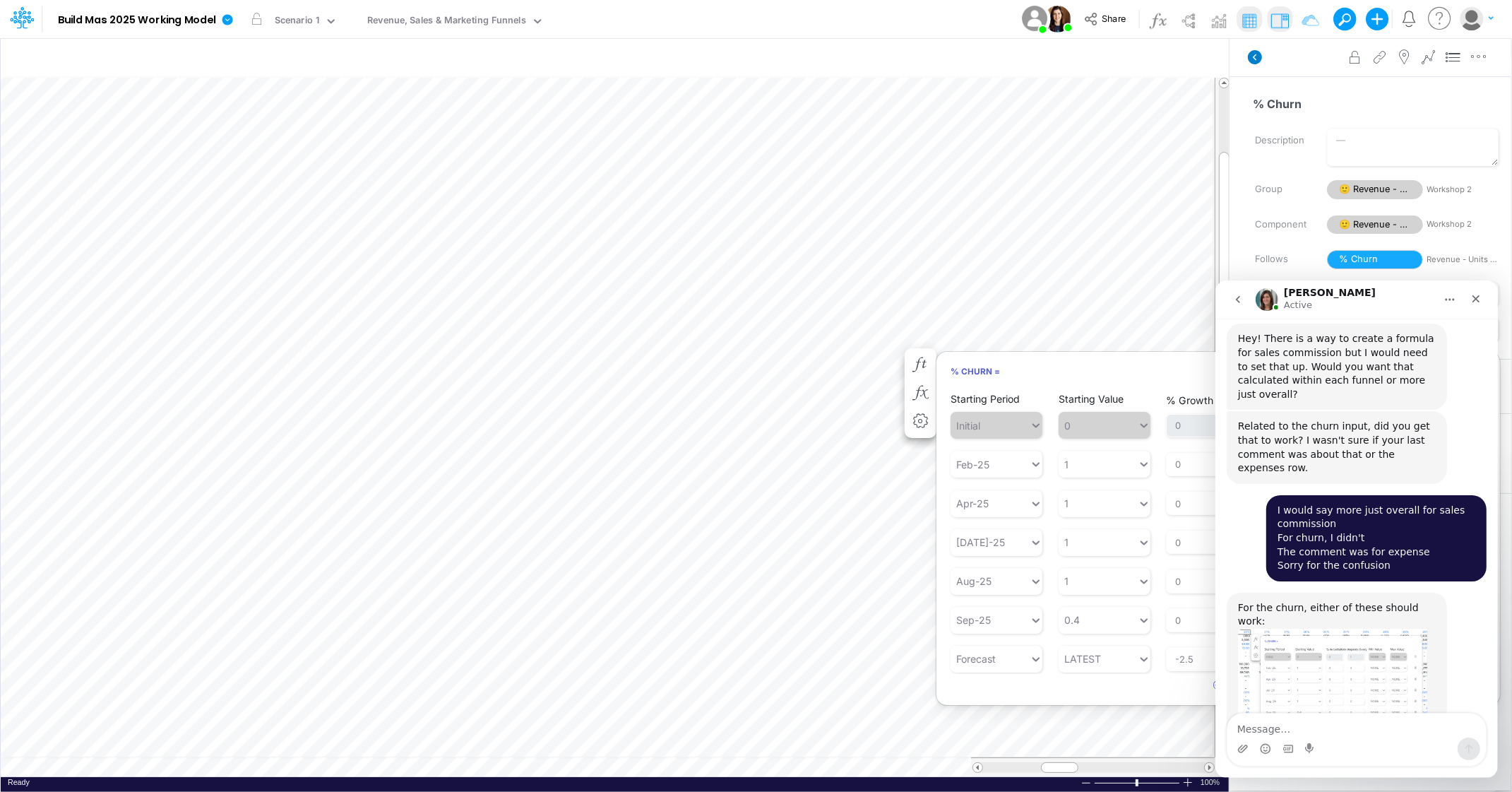
click at [1257, 54] on icon at bounding box center [1255, 57] width 14 height 14
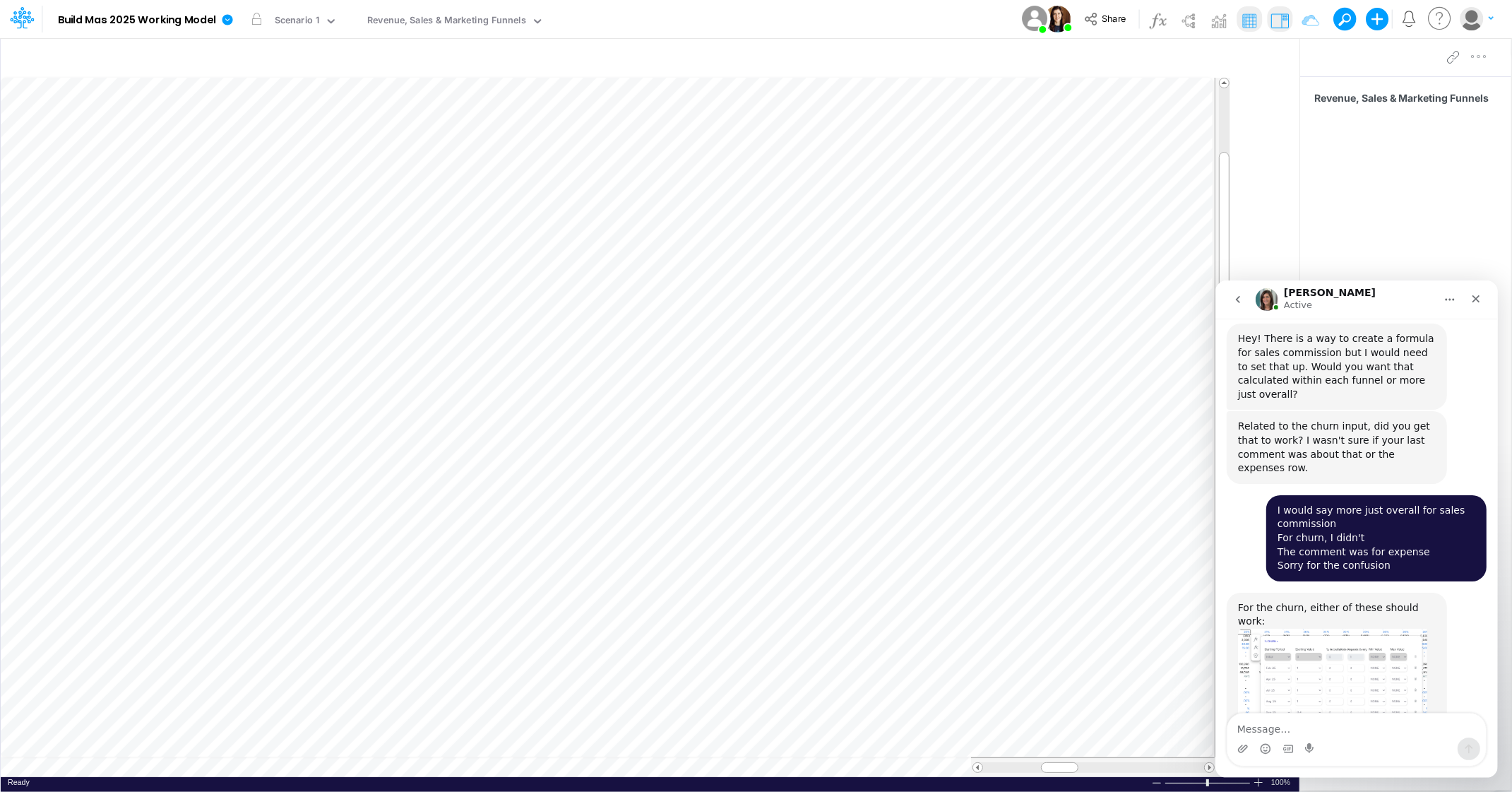
drag, startPoint x: 1229, startPoint y: 58, endPoint x: 1404, endPoint y: 71, distance: 175.5
click at [1405, 71] on div "Insert node Component Variable Constant Group Addition Subtraction Multiplicati…" at bounding box center [756, 414] width 1512 height 755
click at [1475, 297] on icon "Close" at bounding box center [1476, 298] width 11 height 11
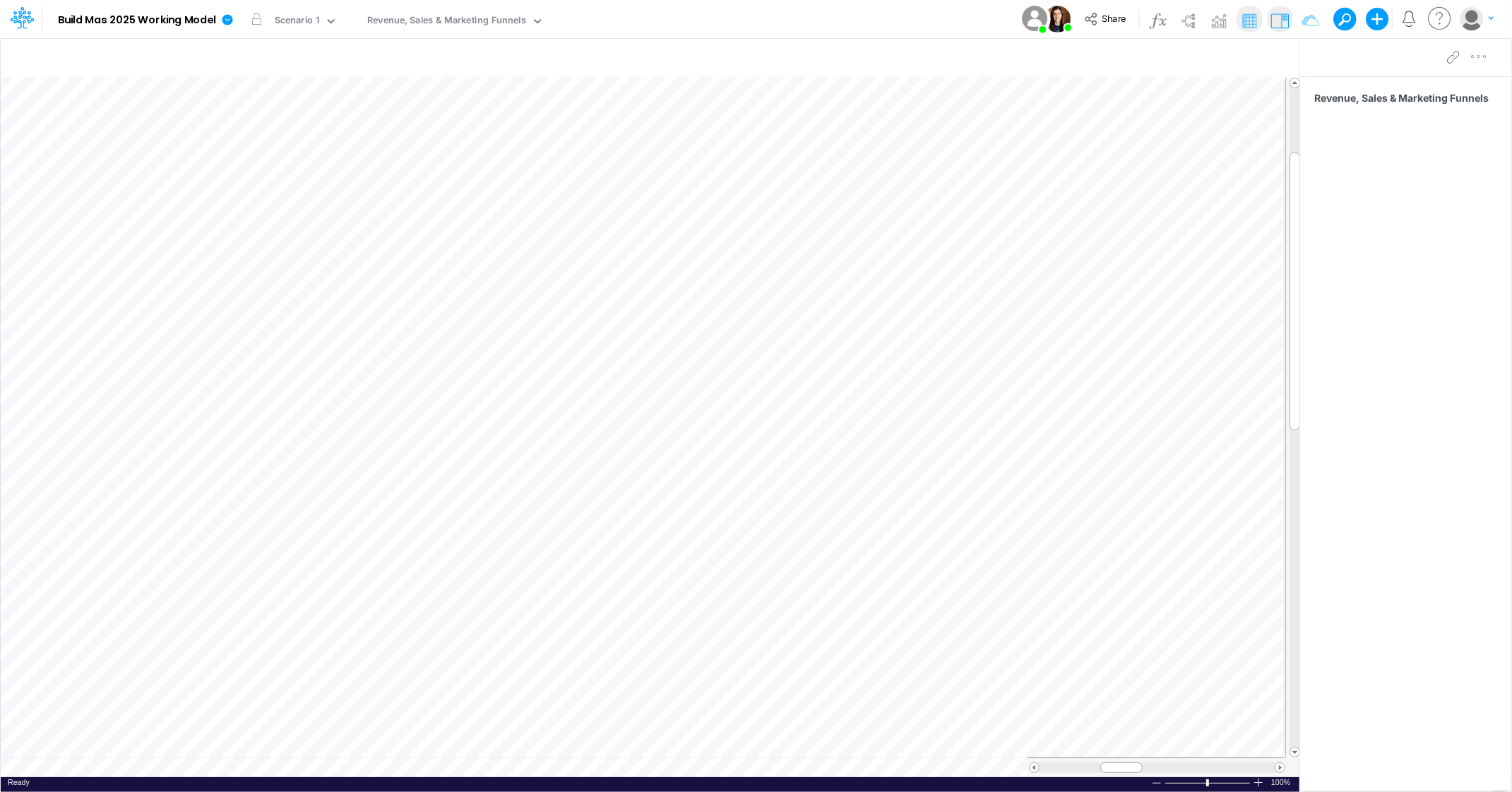
scroll to position [0, 1]
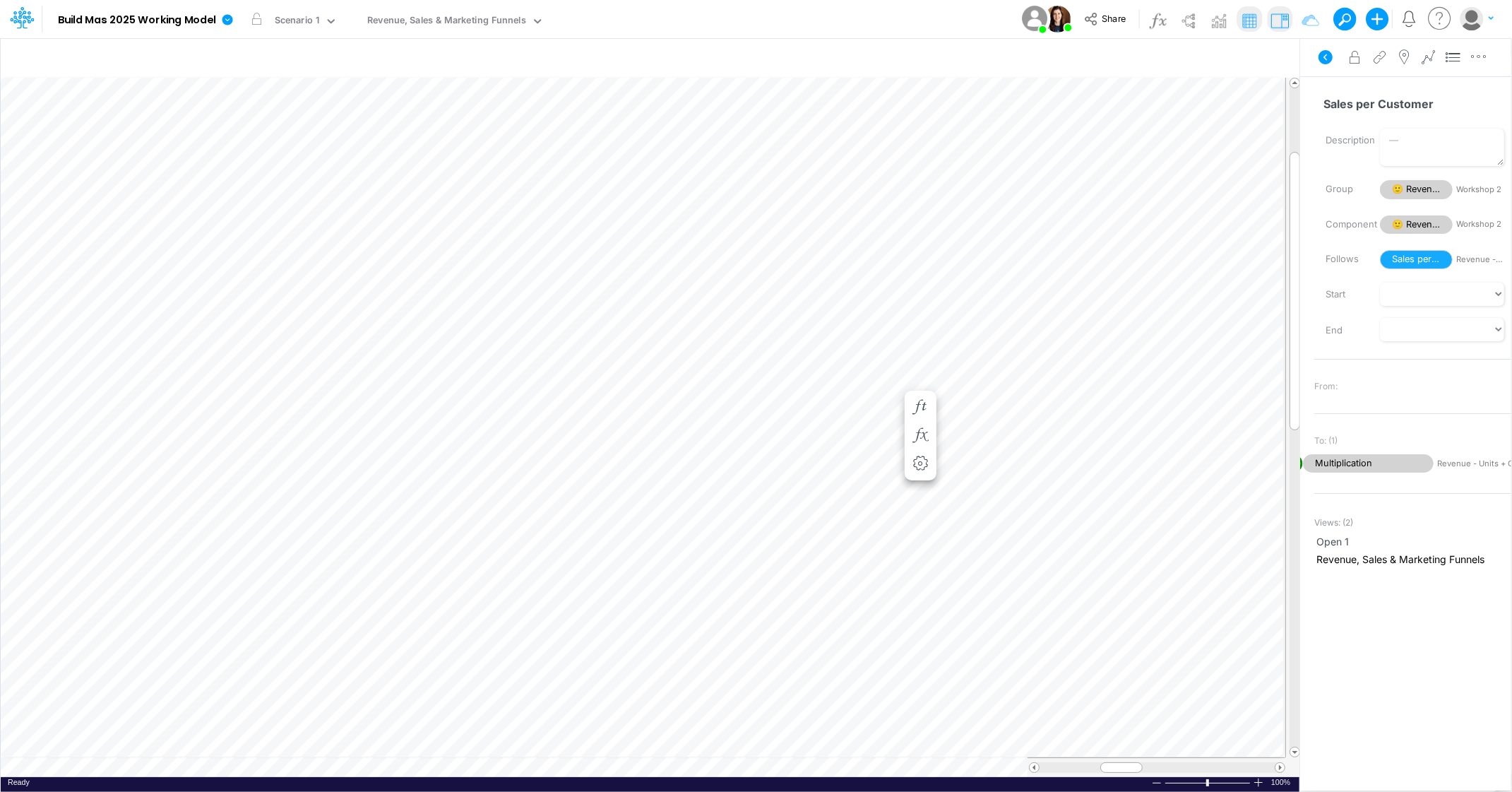
scroll to position [0, 1]
click at [921, 359] on icon "button" at bounding box center [921, 365] width 21 height 15
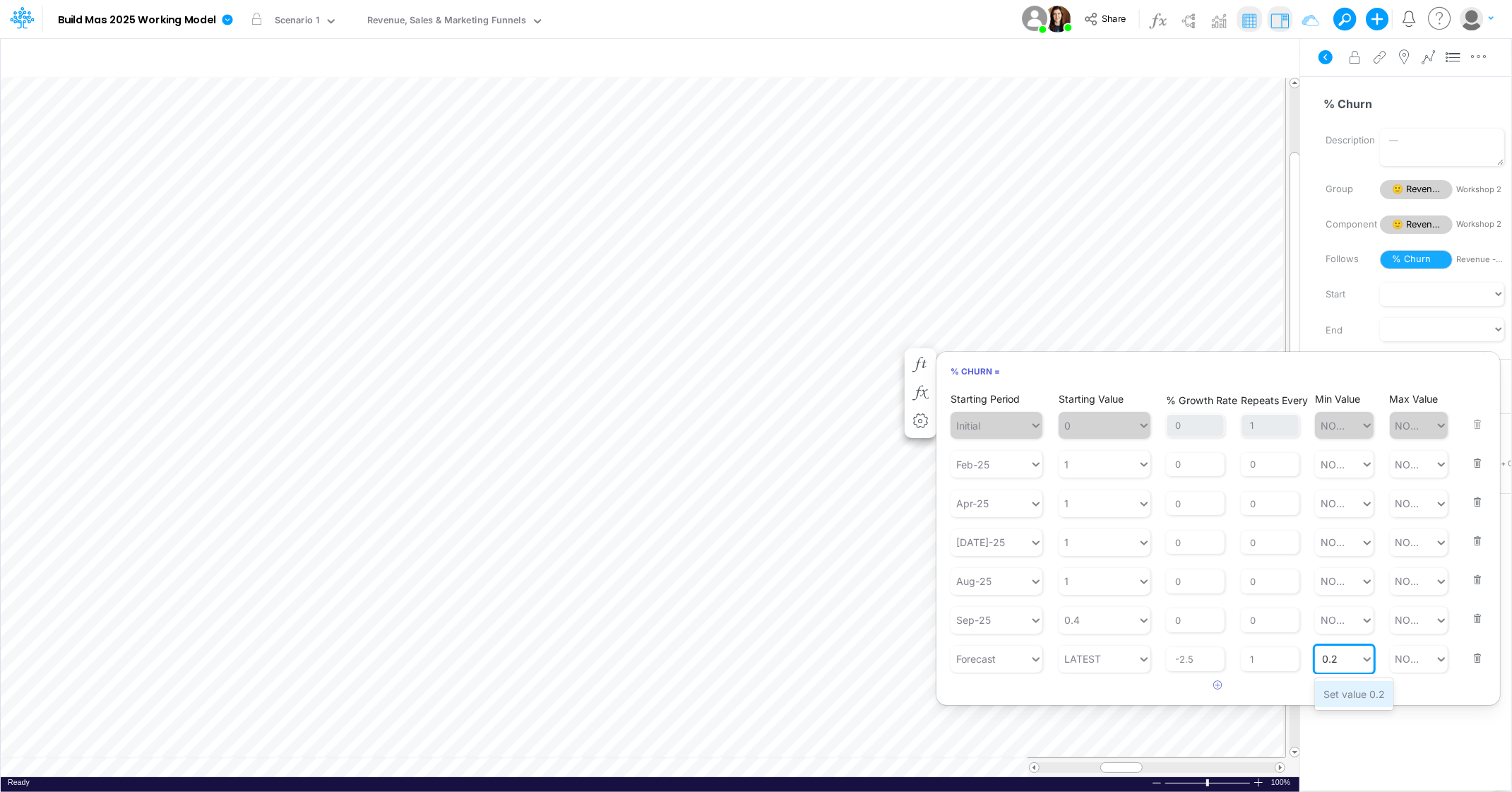
click at [1360, 689] on div "Set value 0.2" at bounding box center [1355, 694] width 79 height 26
type input "0.2"
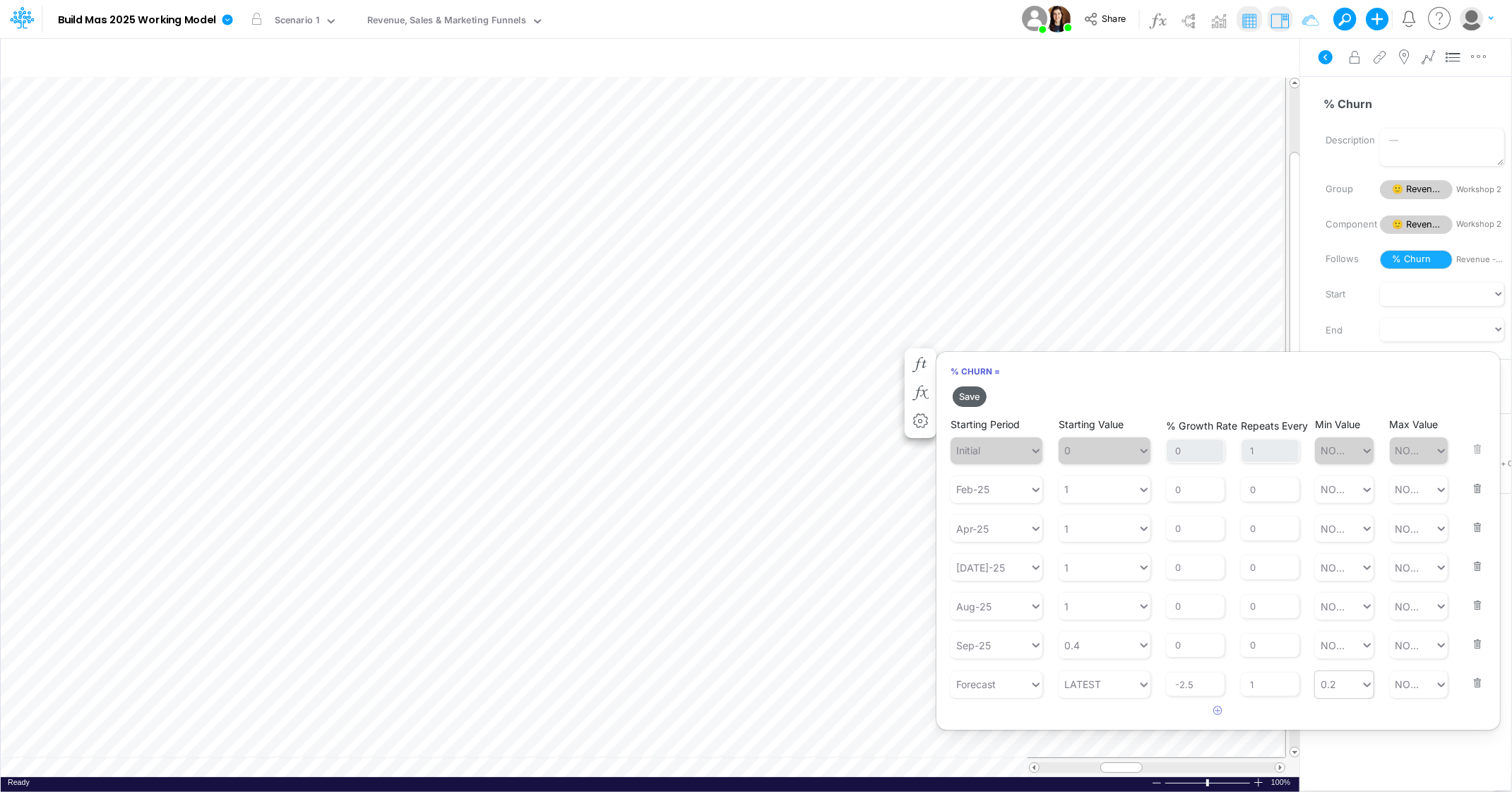
click at [980, 394] on button "Save" at bounding box center [969, 396] width 34 height 21
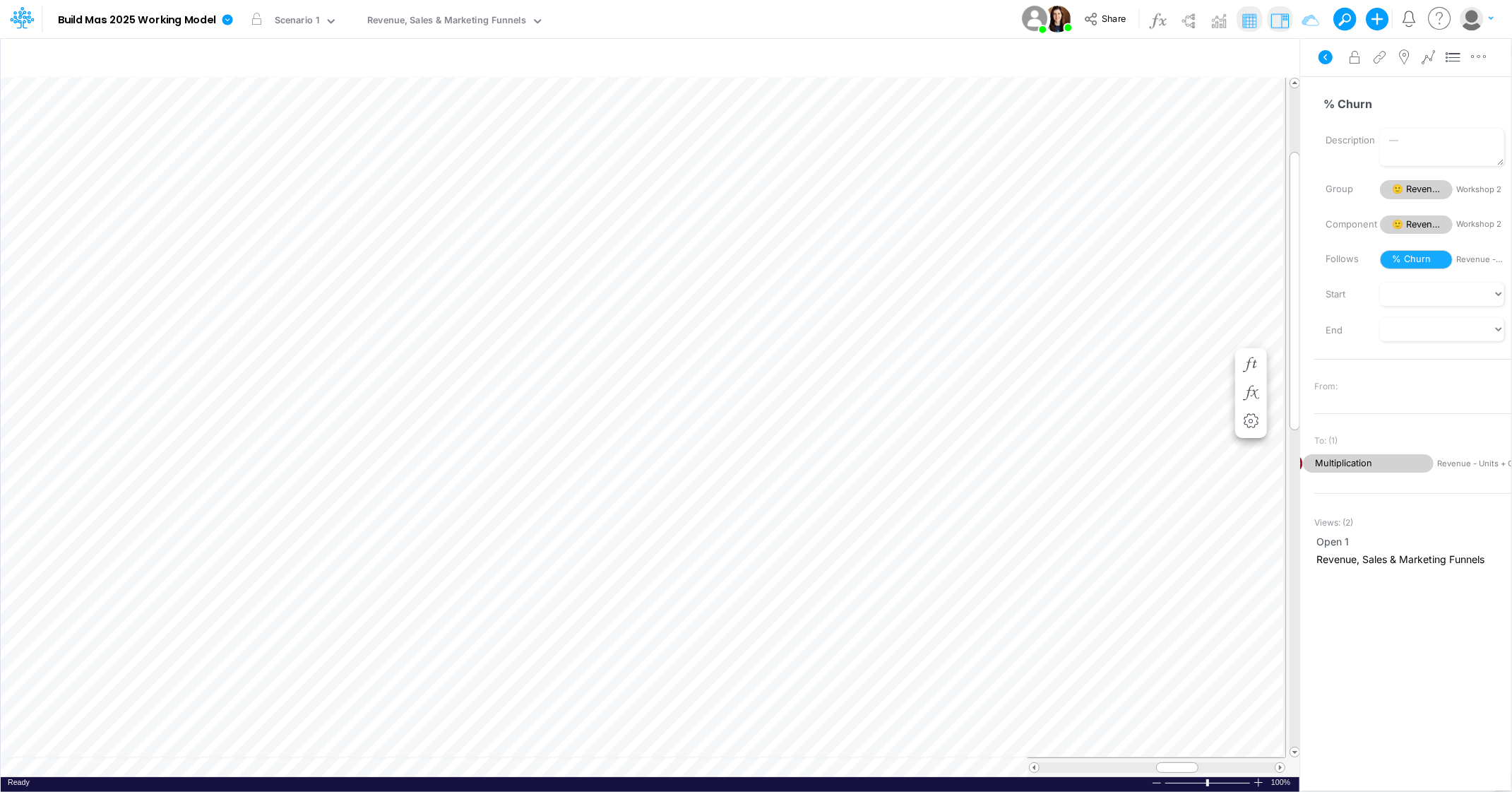
scroll to position [0, 1]
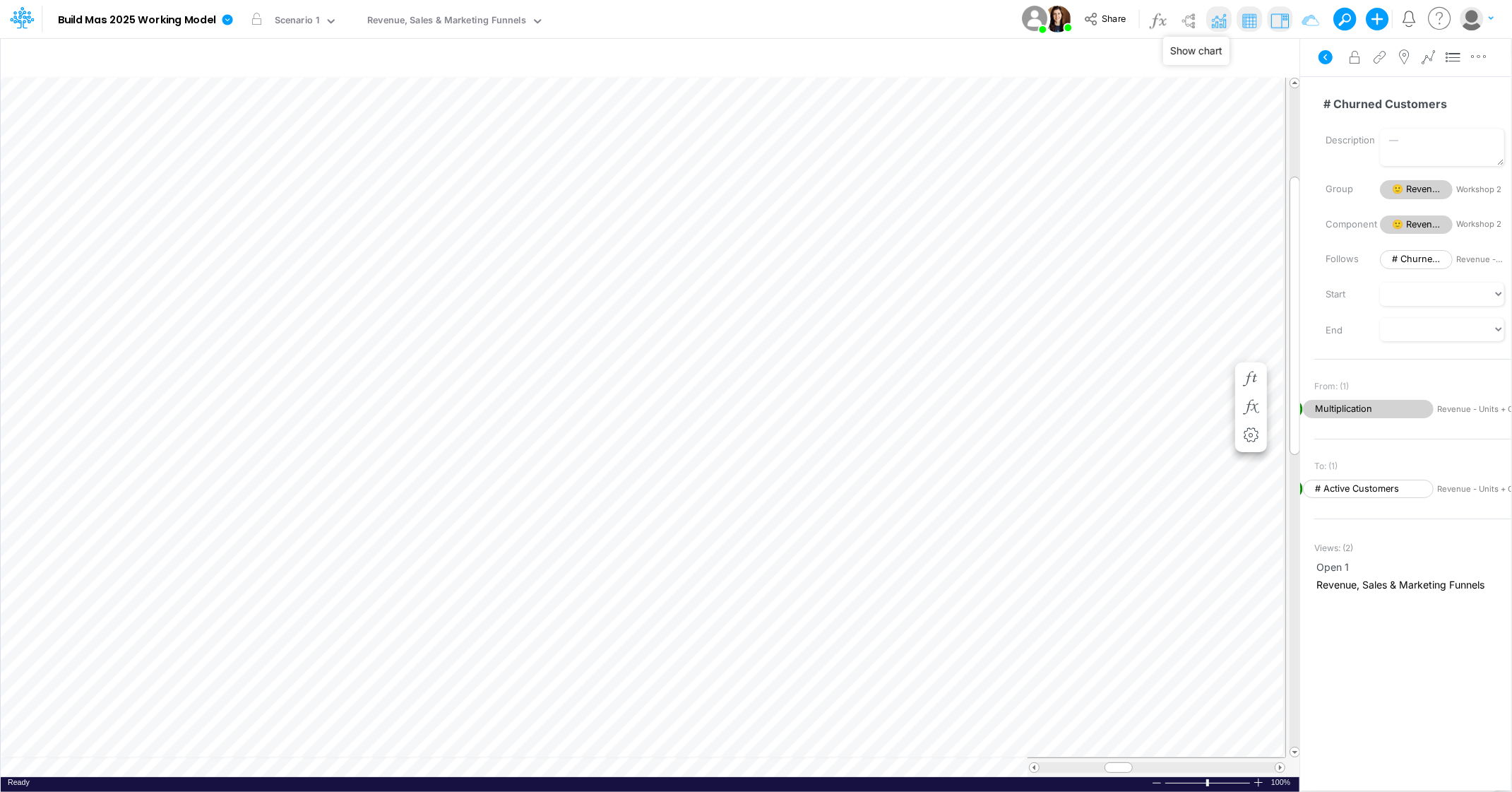
click at [1217, 21] on img at bounding box center [1219, 21] width 23 height 23
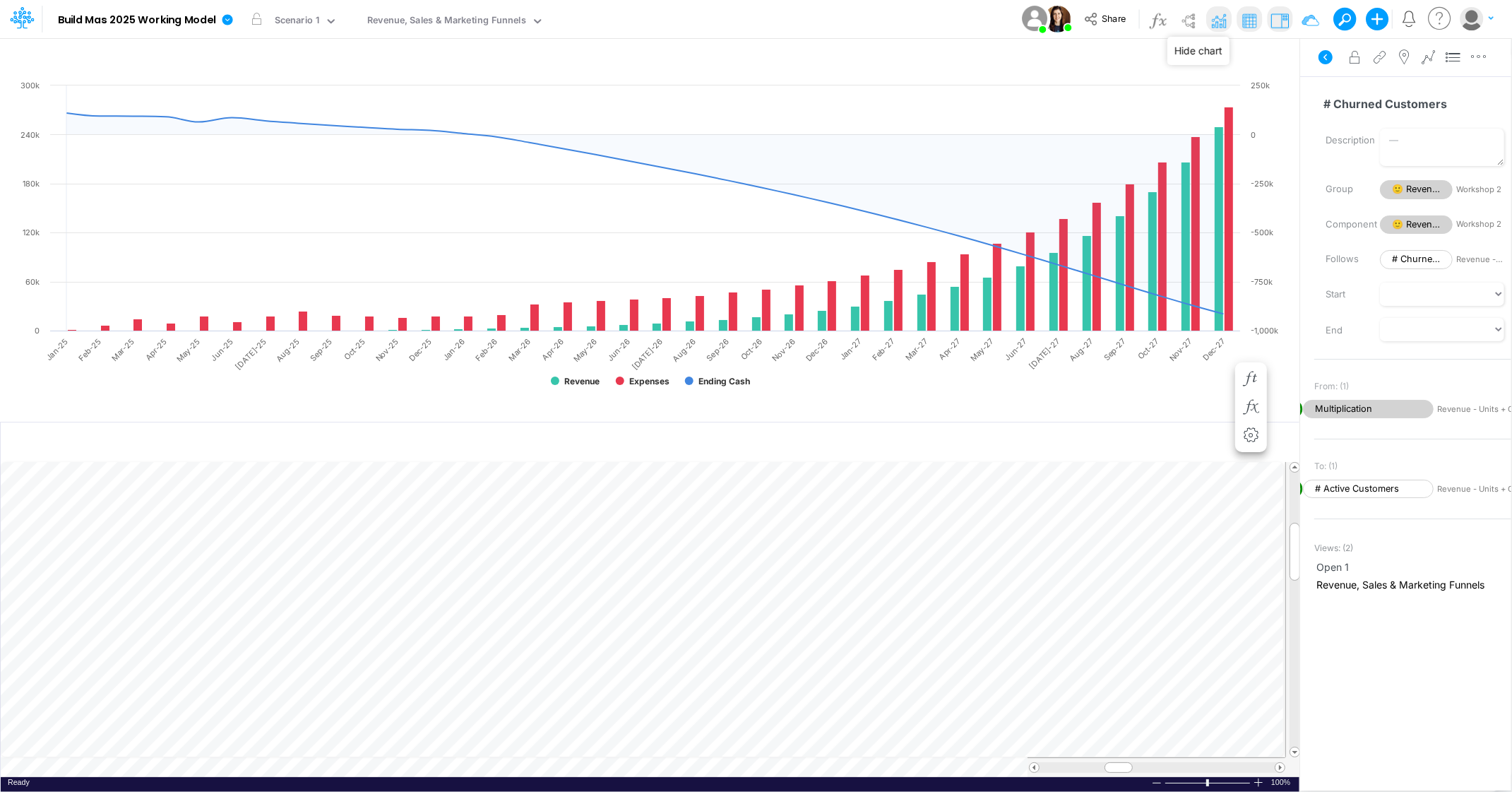
scroll to position [2317, 0]
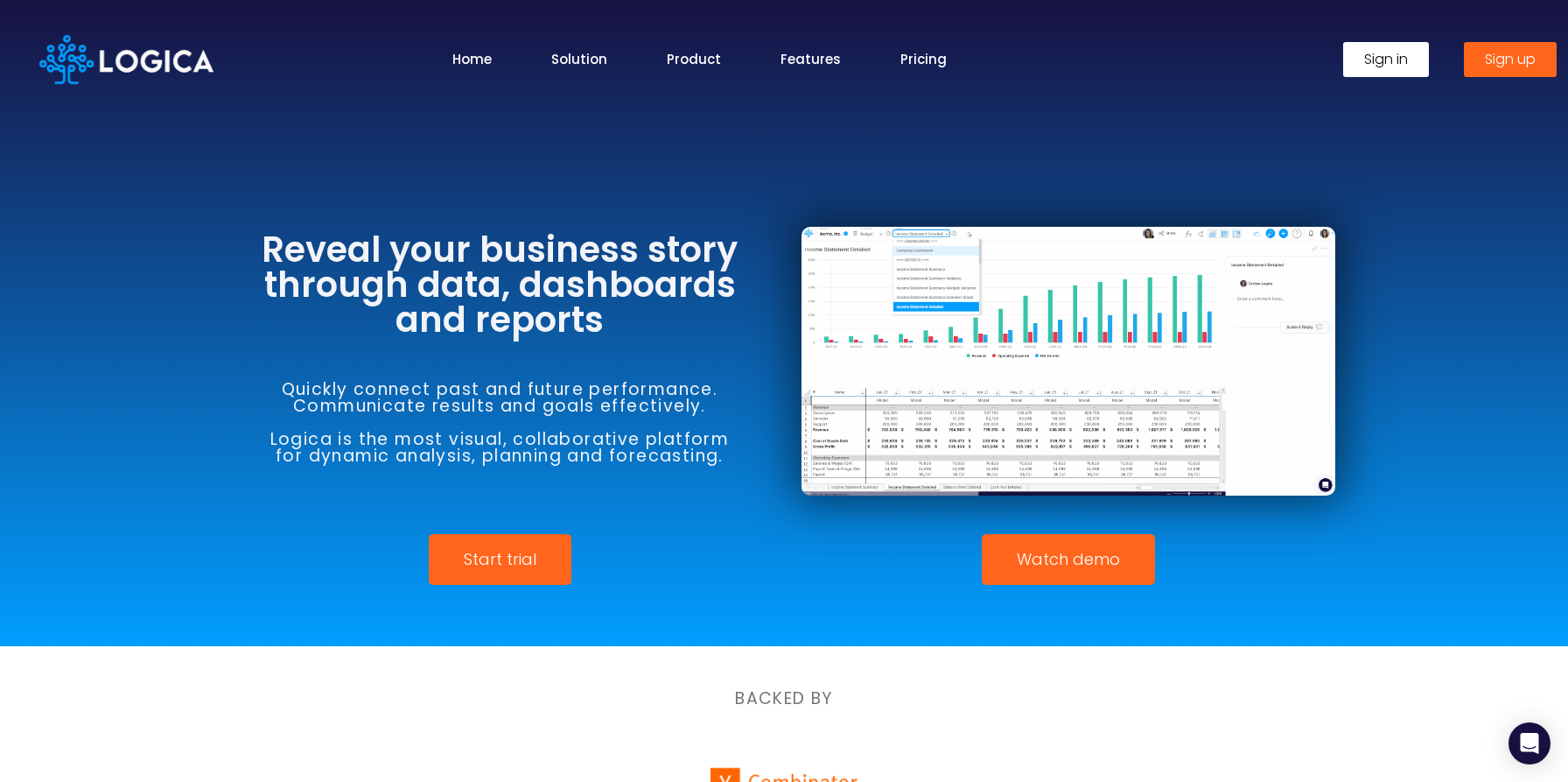
click at [1401, 57] on span "Sign in" at bounding box center [1385, 59] width 43 height 14
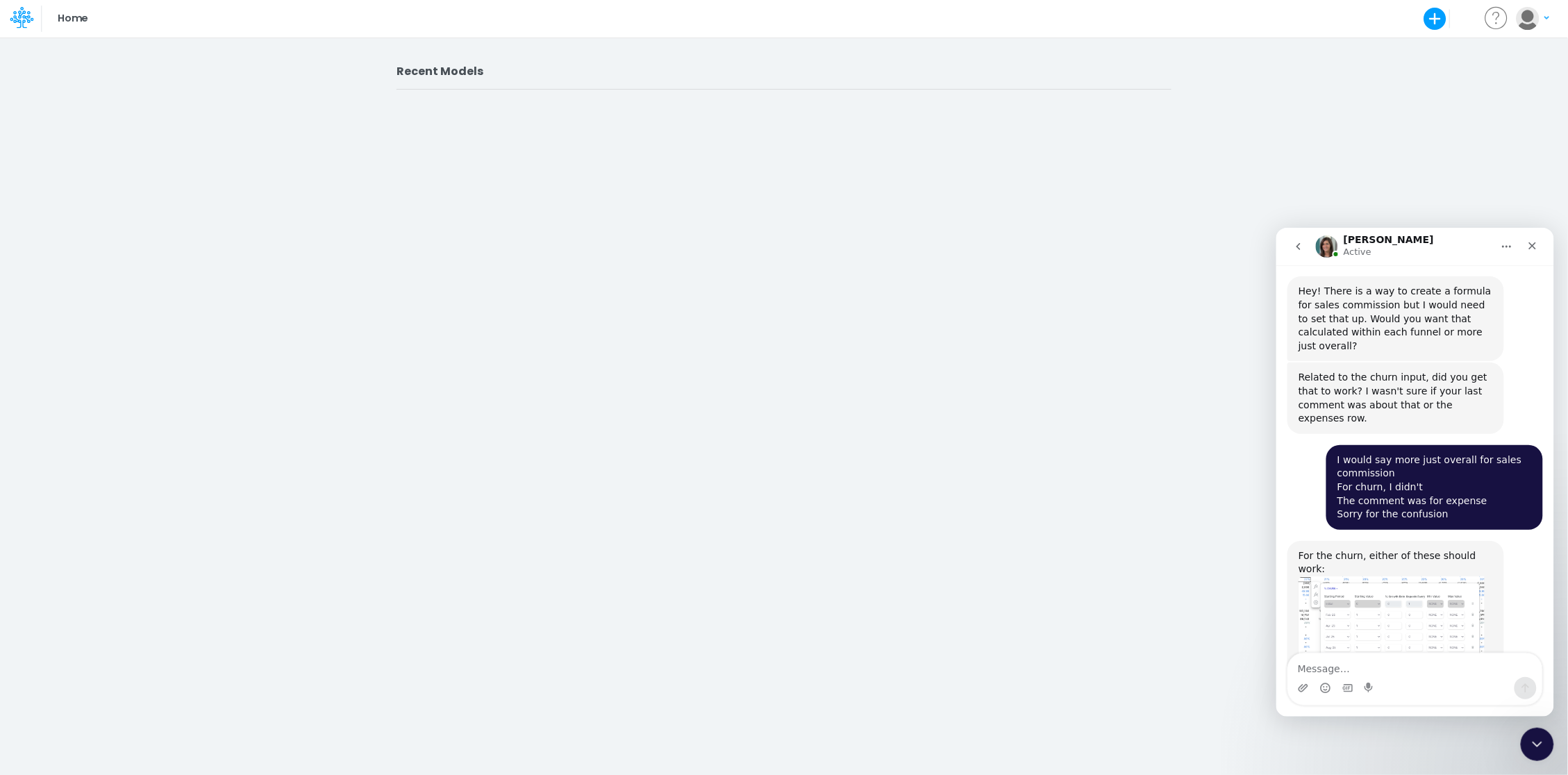
scroll to position [2158, 0]
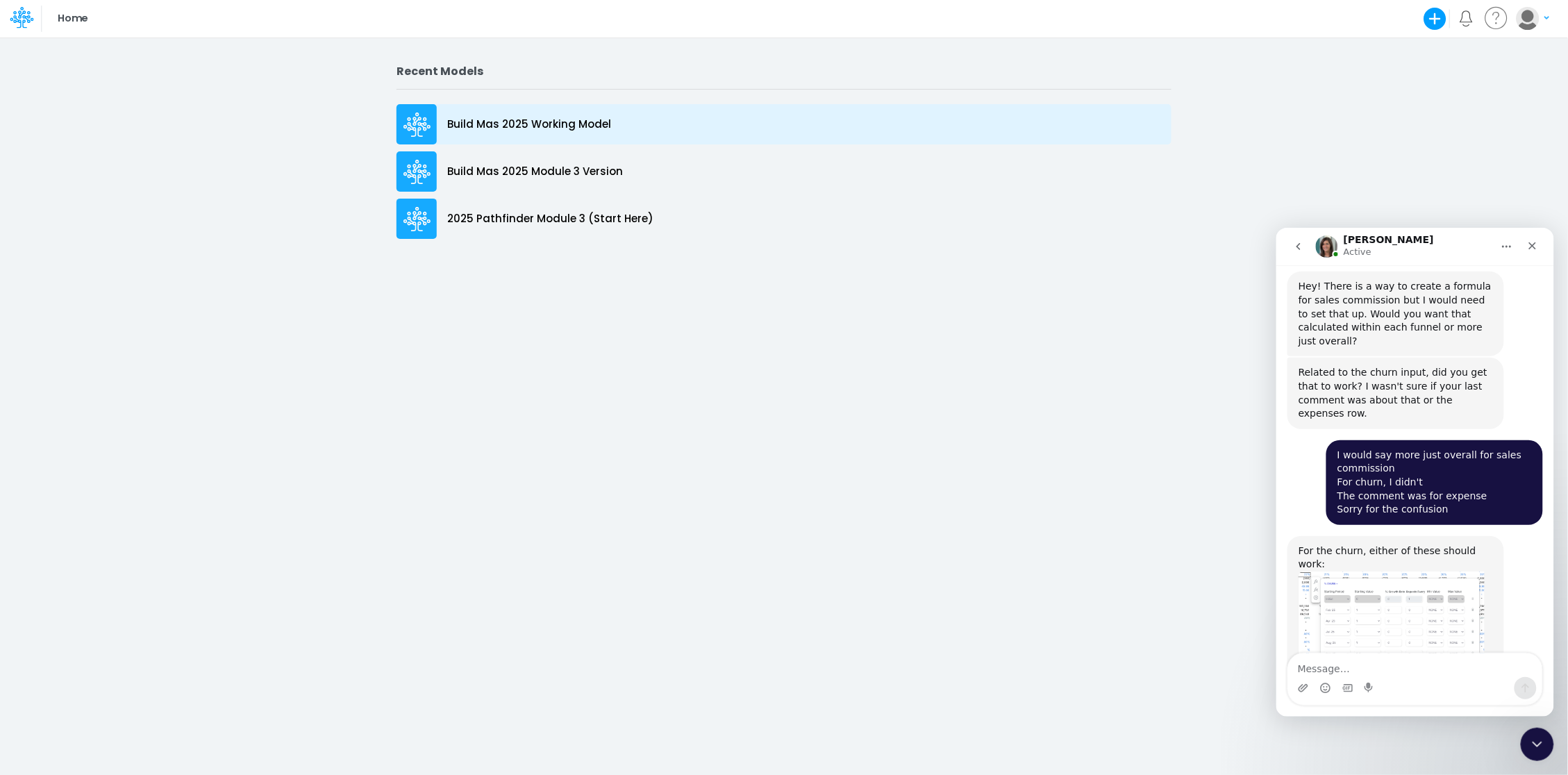
click at [480, 128] on p "Build Mas 2025 Working Model" at bounding box center [529, 124] width 164 height 16
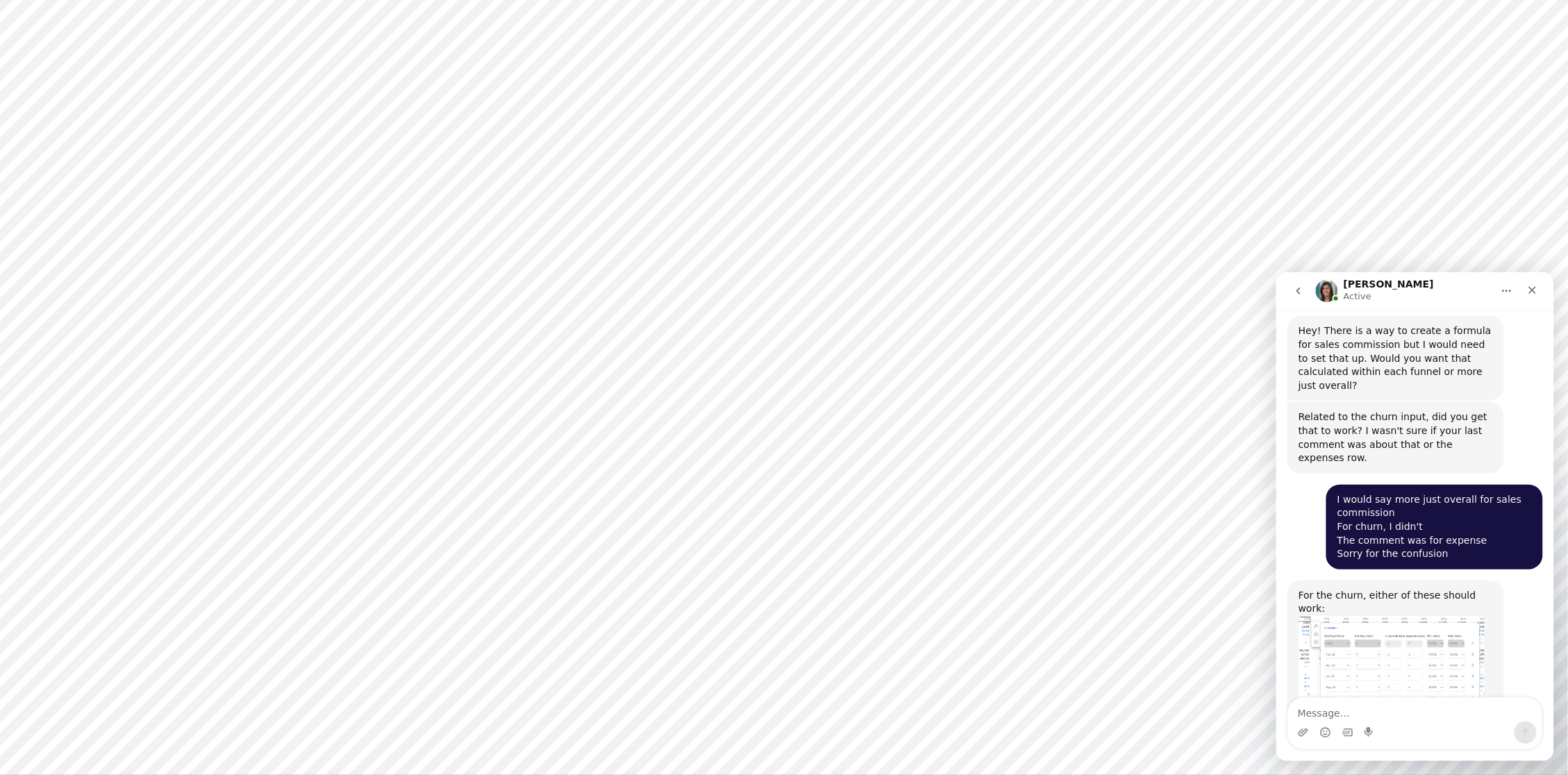
click at [1387, 615] on img "Carissa says…" at bounding box center [1390, 669] width 186 height 108
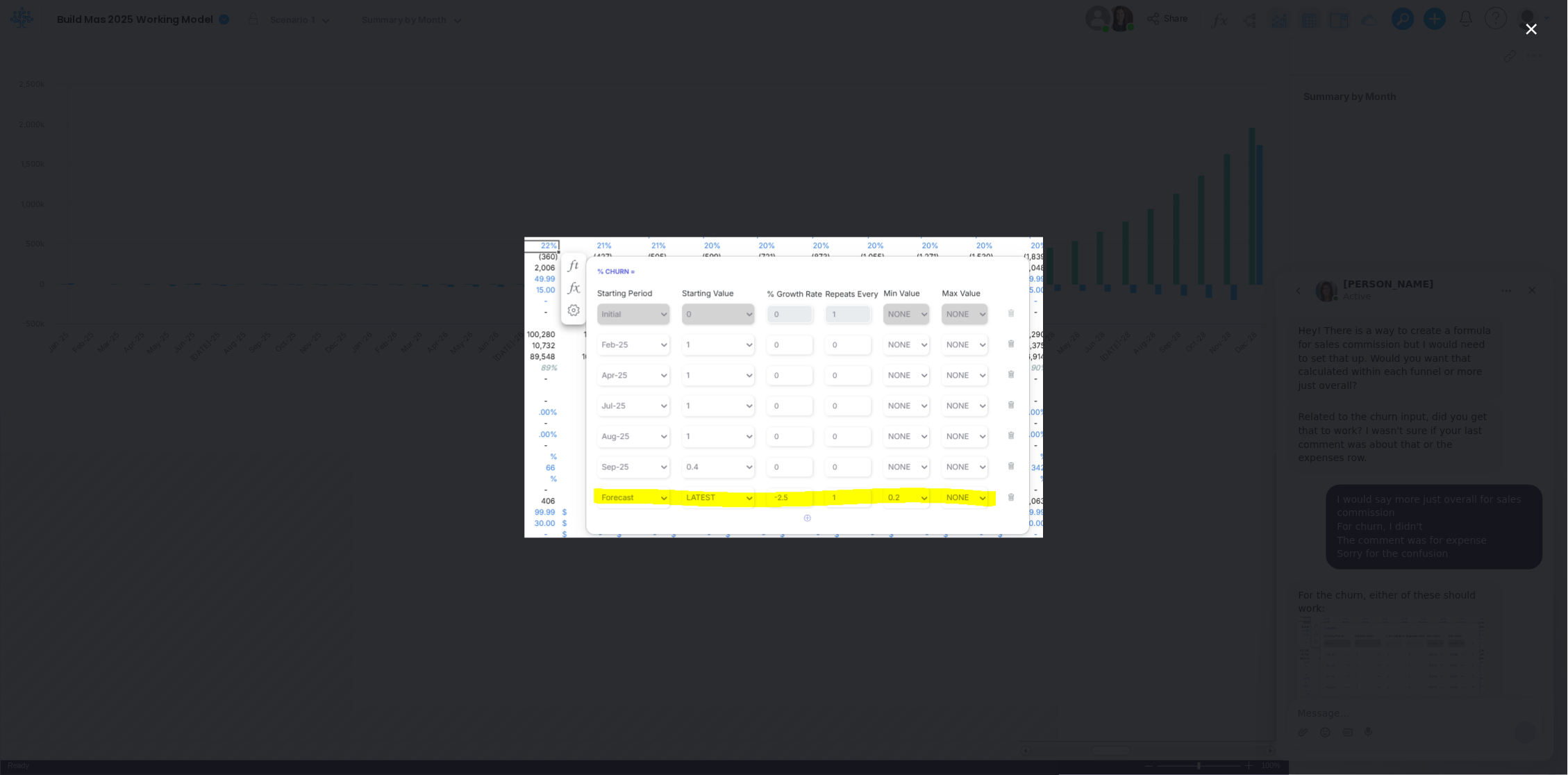
click at [493, 219] on div "Intercom messenger" at bounding box center [784, 388] width 1568 height 775
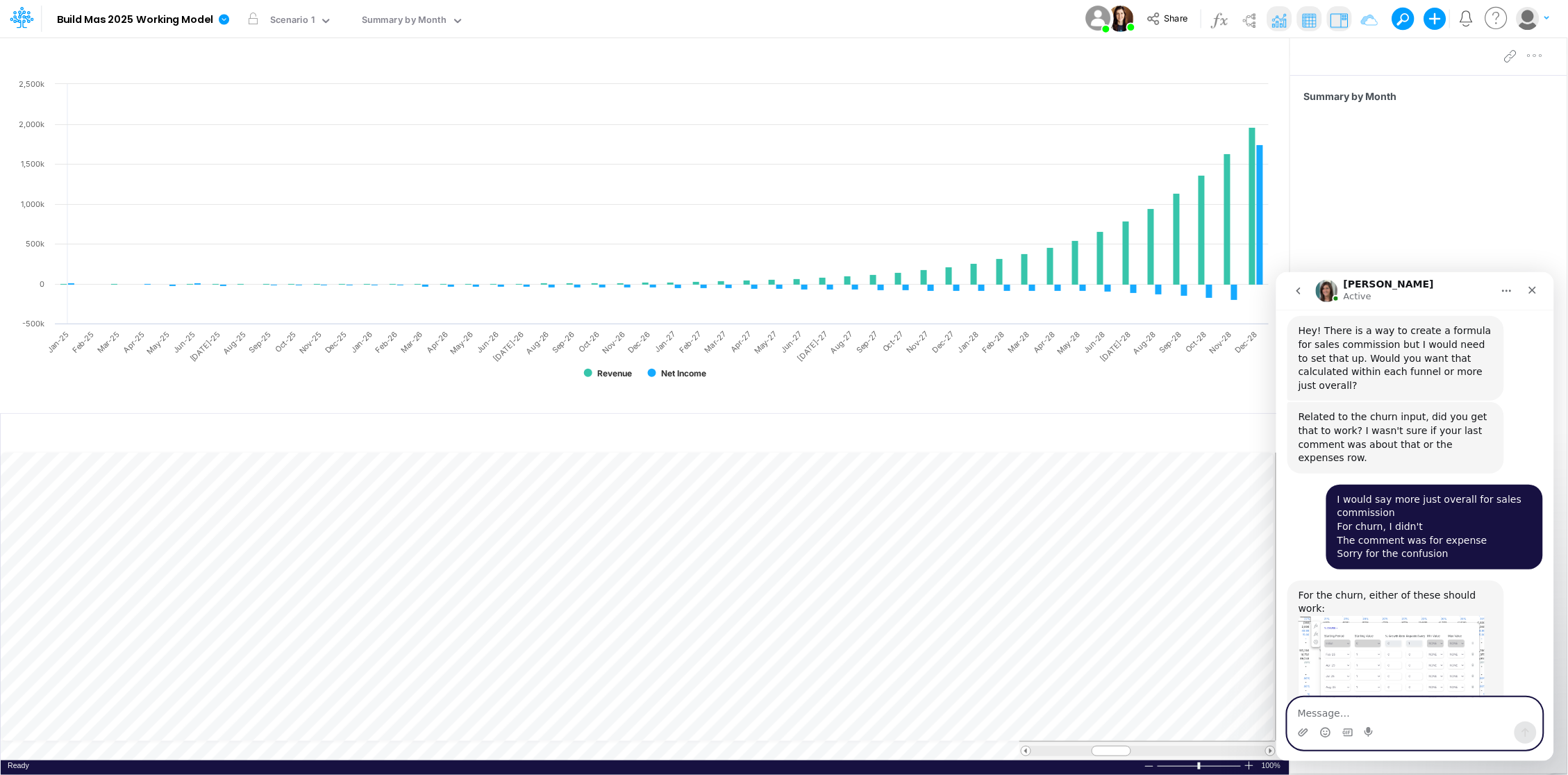
click at [1314, 710] on textarea "Message…" at bounding box center [1414, 709] width 254 height 24
type textarea "v"
type textarea "[PERSON_NAME] worked now, thanks!"
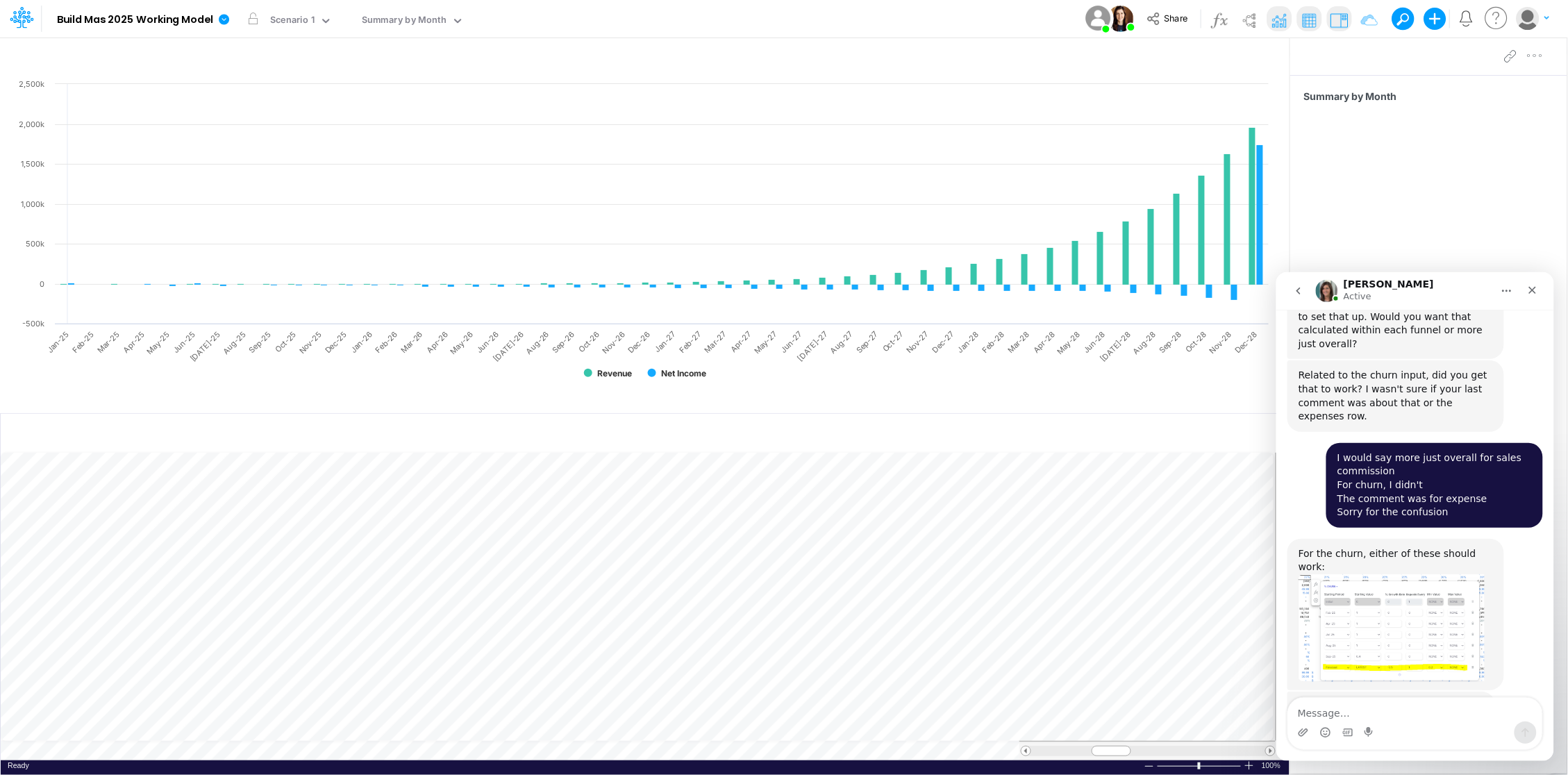
click at [1376, 699] on img "Carissa says…" at bounding box center [1390, 734] width 186 height 69
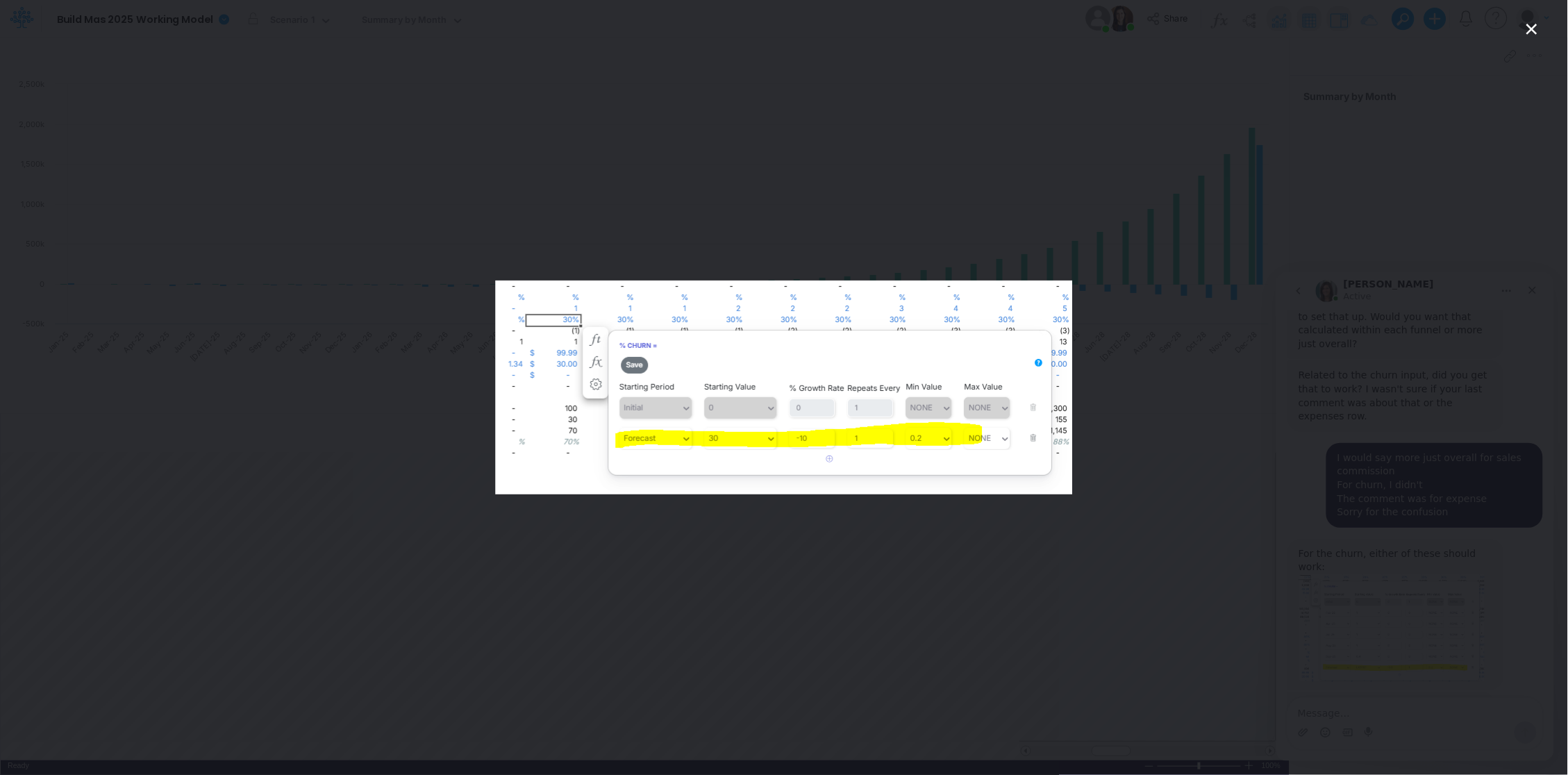
scroll to position [0, 0]
click at [320, 315] on div "Intercom messenger" at bounding box center [784, 388] width 1568 height 775
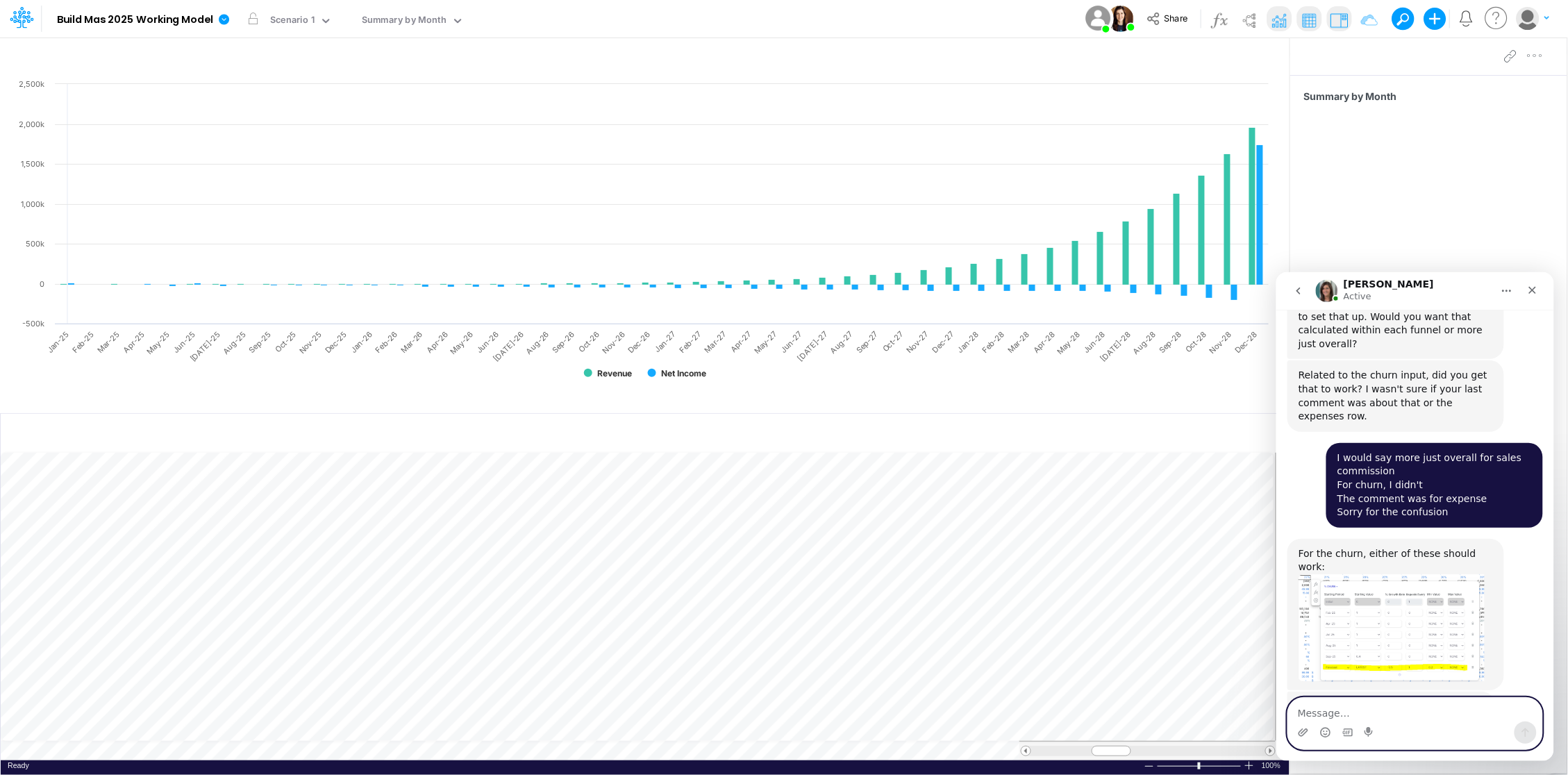
click at [1361, 708] on textarea "Message…" at bounding box center [1414, 709] width 254 height 24
type textarea "d"
type textarea "can i set-up something for the sales comission?"
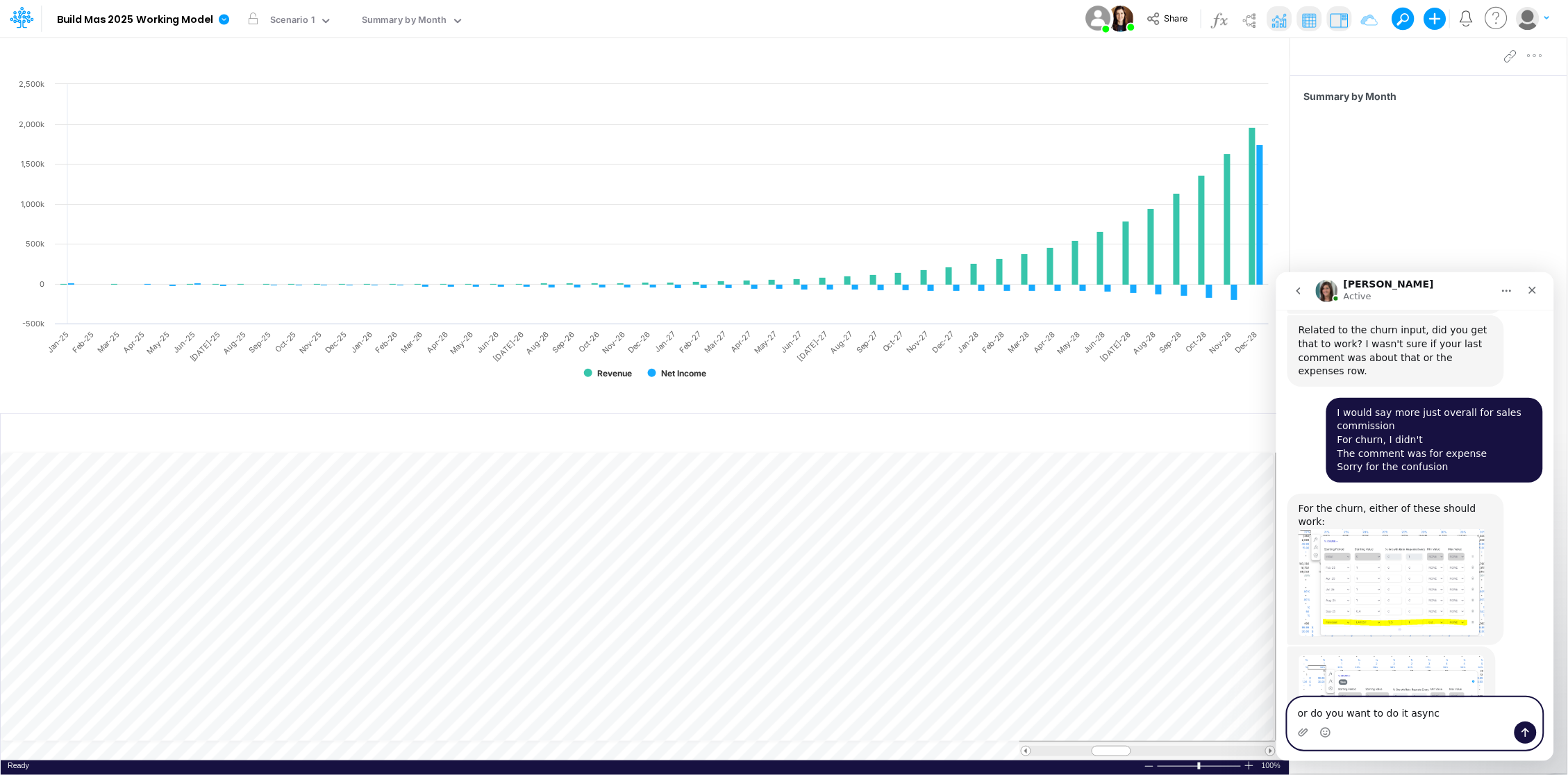
type textarea "or do you want to do it async?"
